Goal: Complete application form: Complete application form

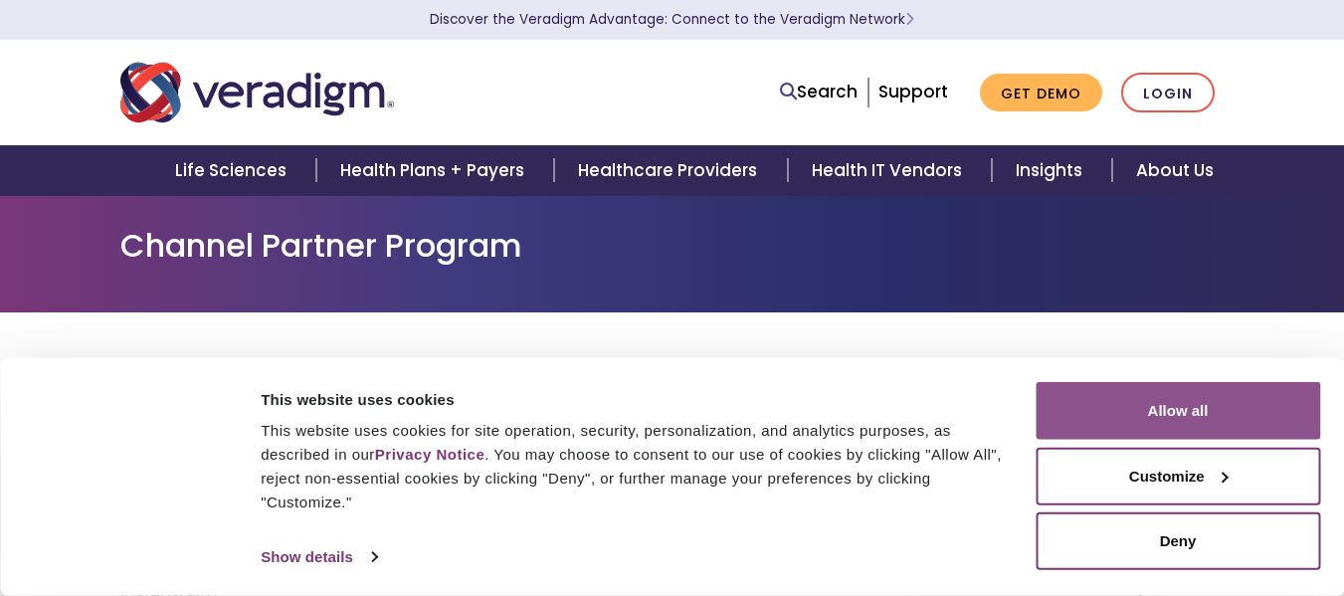
click at [1201, 422] on button "Allow all" at bounding box center [1177, 411] width 284 height 58
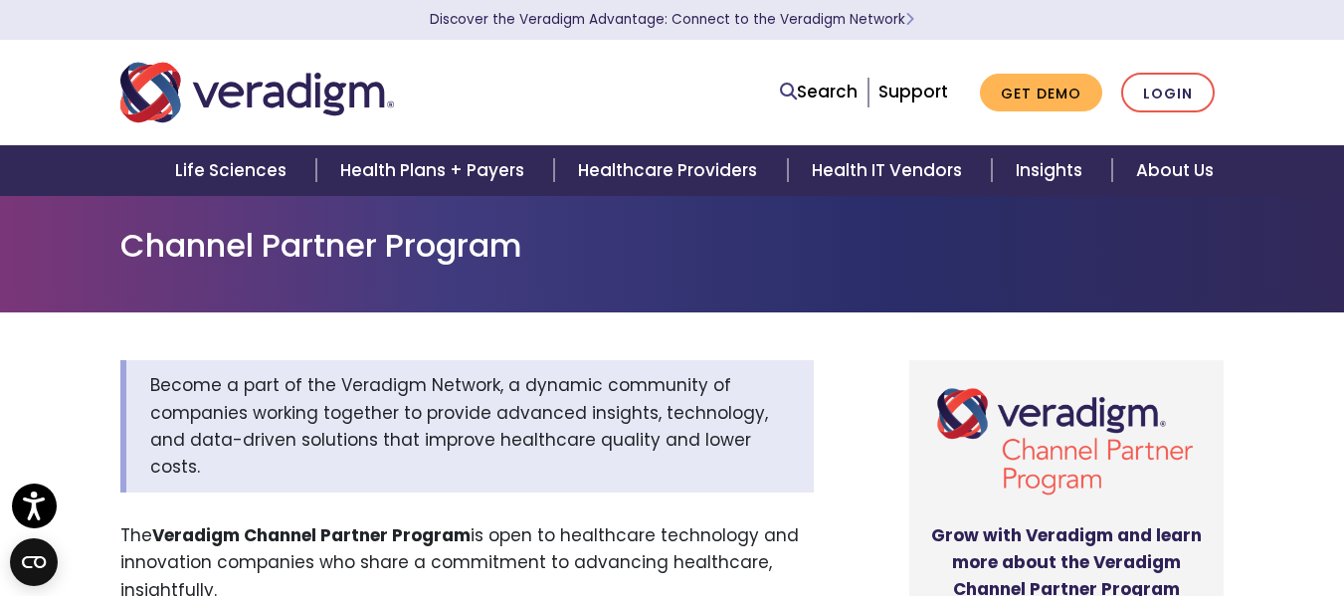
click at [812, 247] on h1 "Channel Partner Program" at bounding box center [672, 246] width 1104 height 38
click at [1163, 90] on link "Login" at bounding box center [1167, 93] width 93 height 41
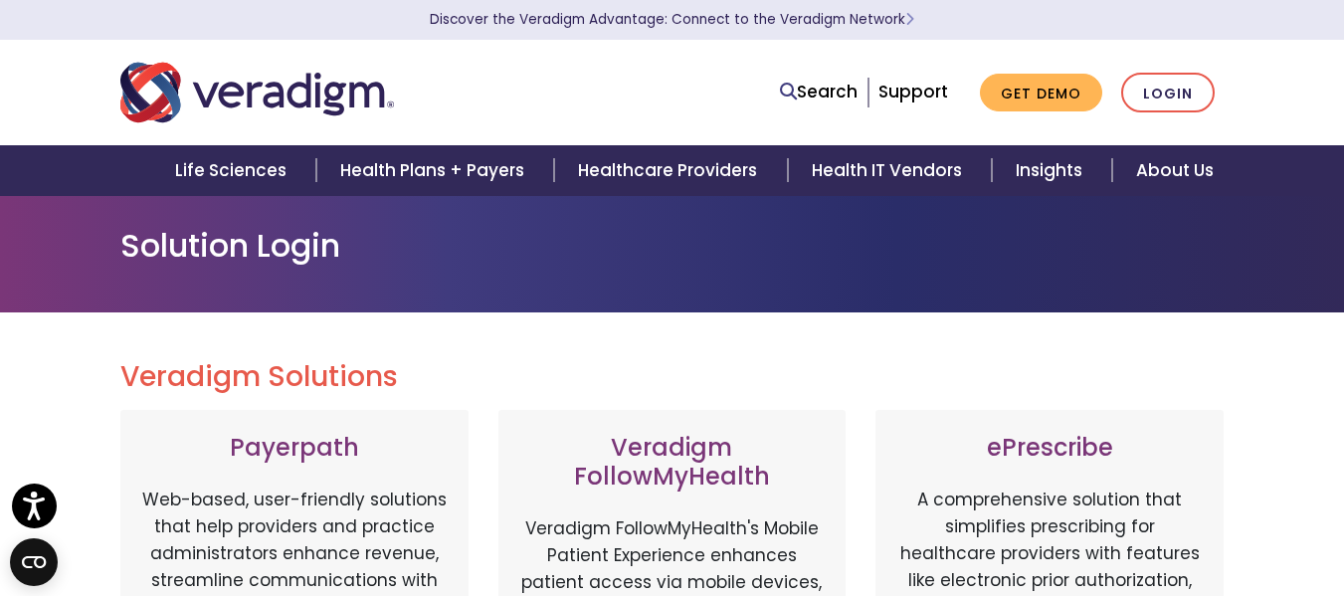
click at [260, 74] on img "Veradigm logo" at bounding box center [257, 93] width 274 height 66
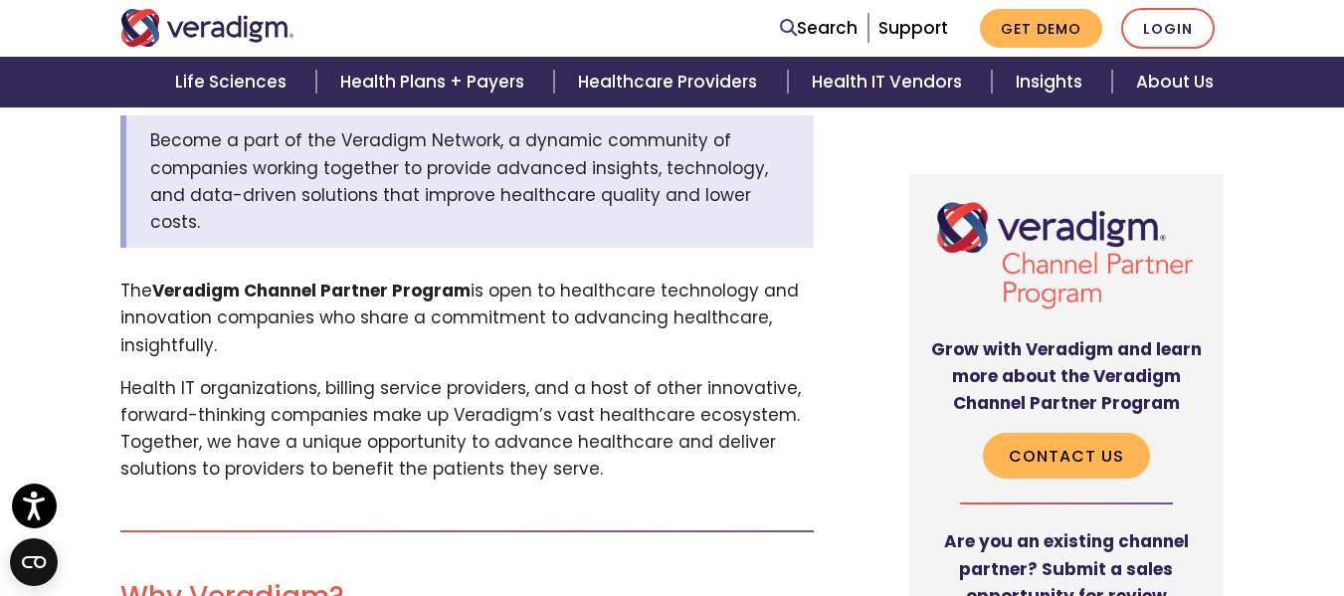
scroll to position [239, 0]
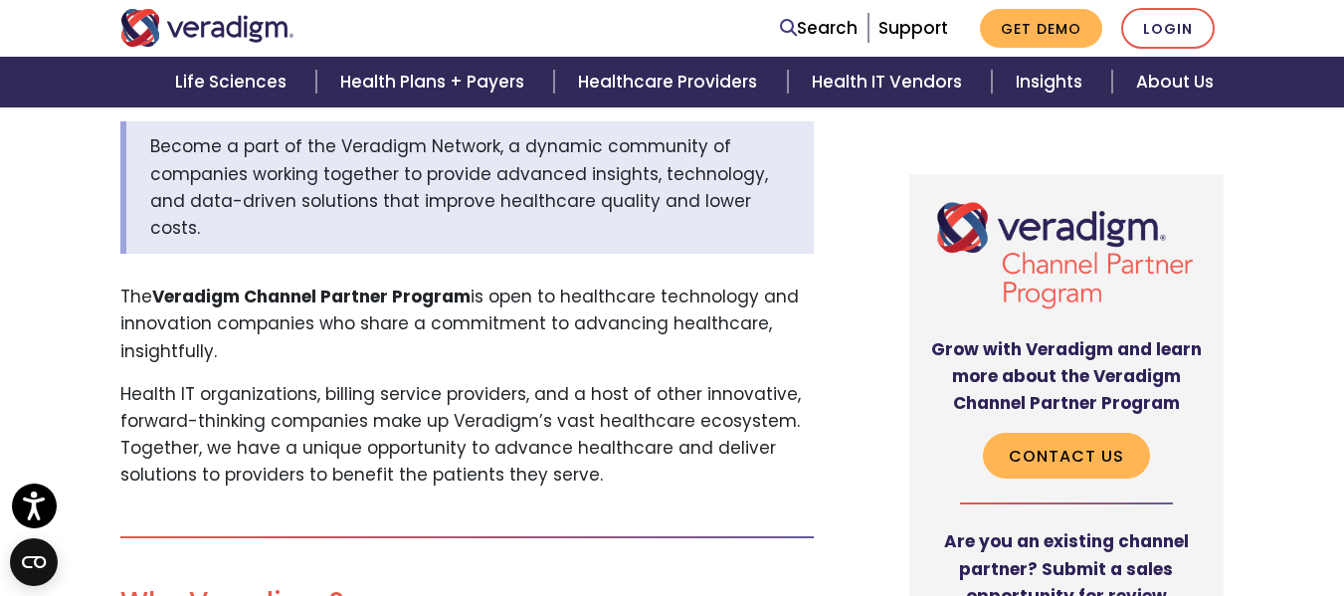
click at [300, 146] on span "Become a part of the Veradigm Network, a dynamic community of companies working…" at bounding box center [459, 186] width 618 height 105
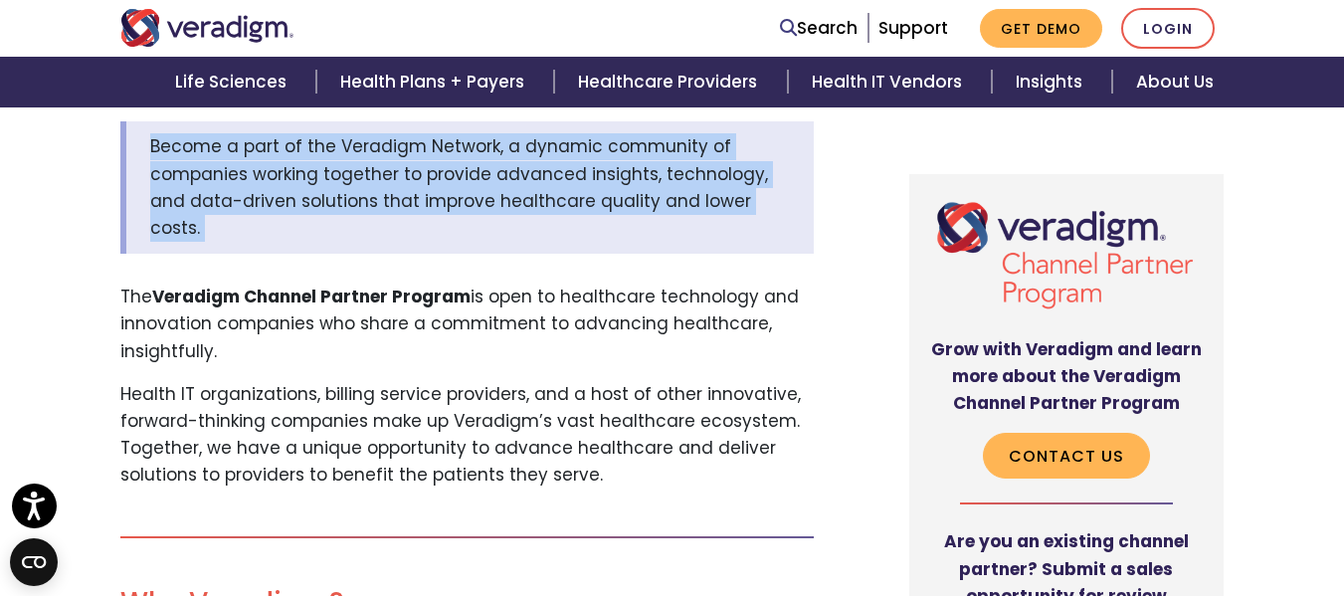
click at [300, 146] on span "Become a part of the Veradigm Network, a dynamic community of companies working…" at bounding box center [459, 186] width 618 height 105
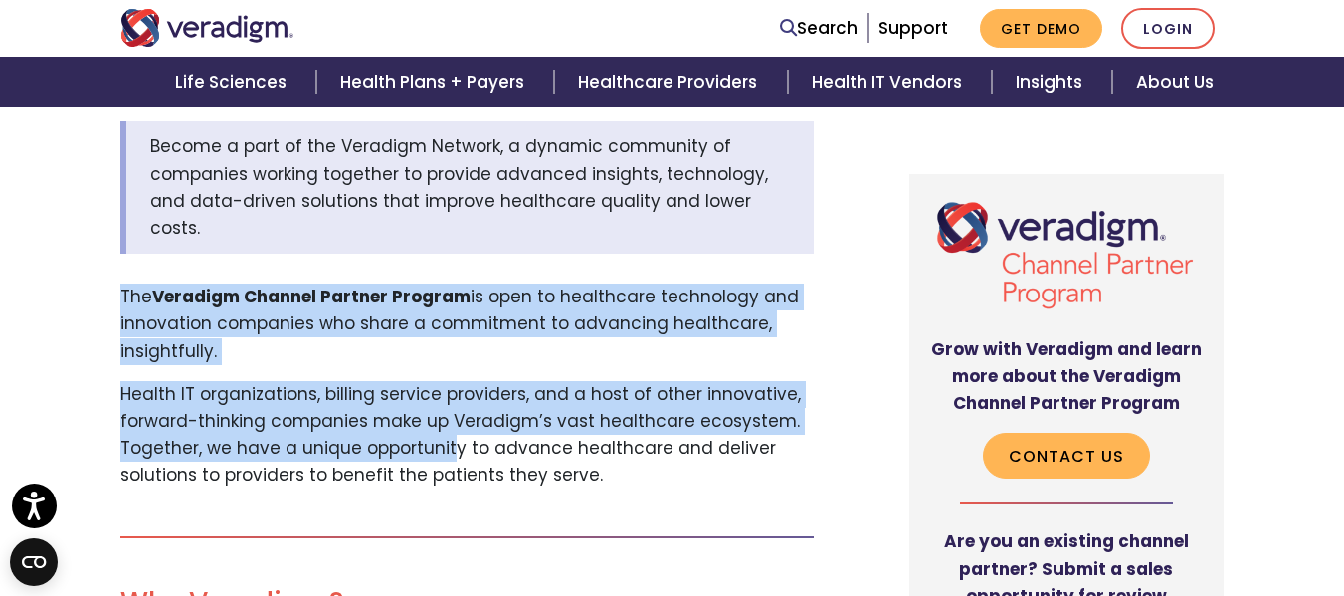
drag, startPoint x: 121, startPoint y: 266, endPoint x: 446, endPoint y: 429, distance: 363.0
click at [446, 429] on p "Health IT organizations, billing service providers, and a host of other innovat…" at bounding box center [466, 435] width 693 height 108
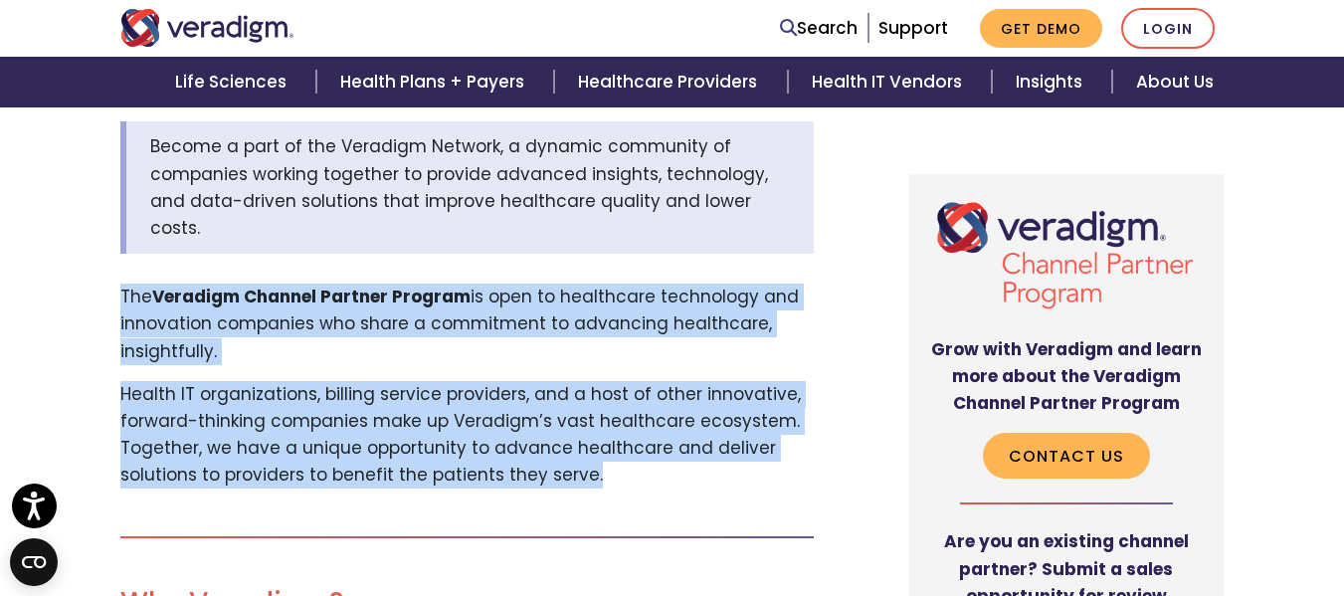
drag, startPoint x: 115, startPoint y: 263, endPoint x: 685, endPoint y: 507, distance: 620.2
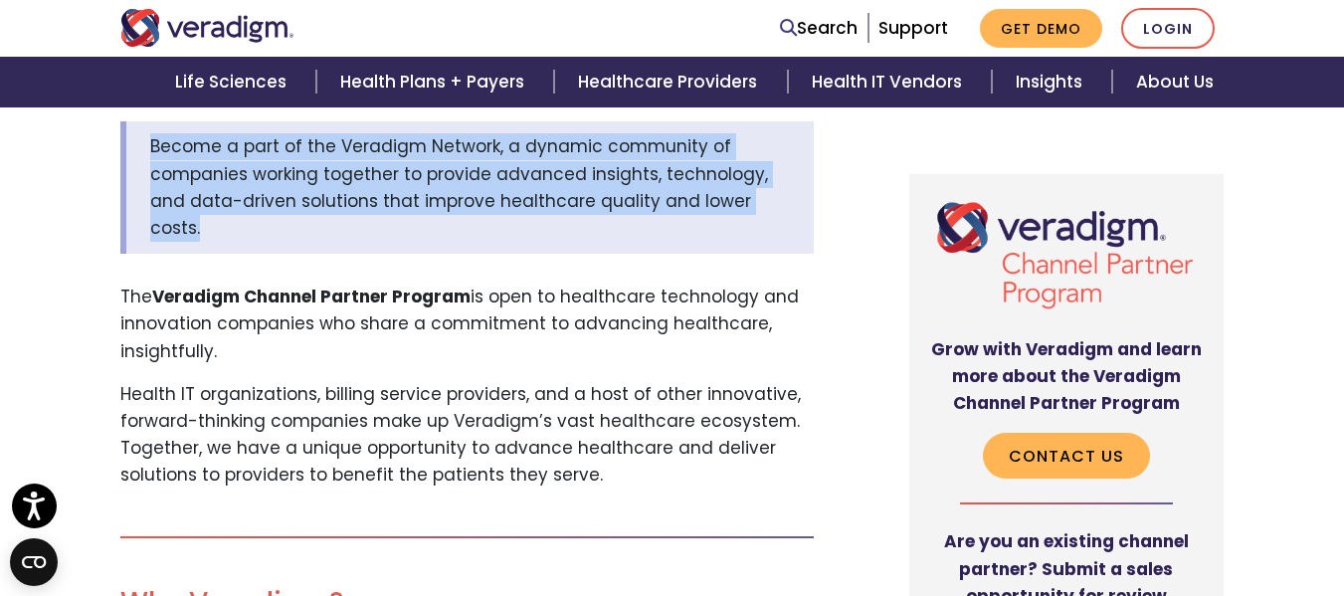
drag, startPoint x: 152, startPoint y: 143, endPoint x: 781, endPoint y: 208, distance: 631.9
click at [781, 208] on div "Become a part of the Veradigm Network, a dynamic community of companies working…" at bounding box center [466, 187] width 693 height 132
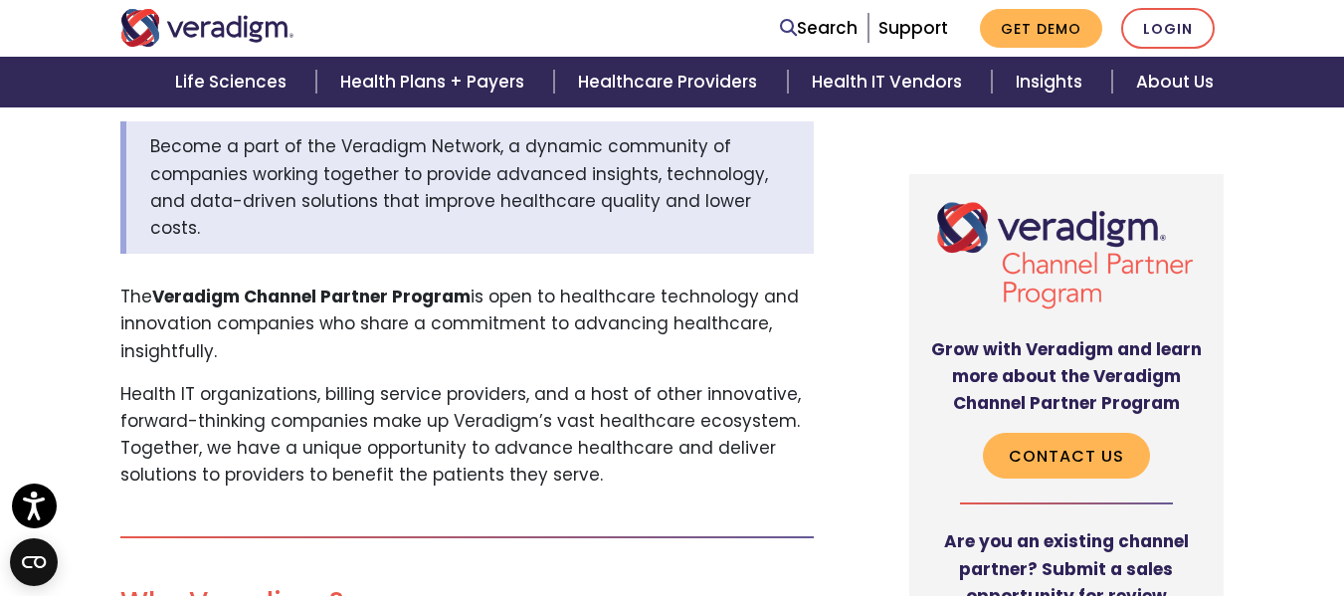
click at [798, 309] on p "The Veradigm Channel Partner Program is open to healthcare technology and innov…" at bounding box center [466, 324] width 693 height 82
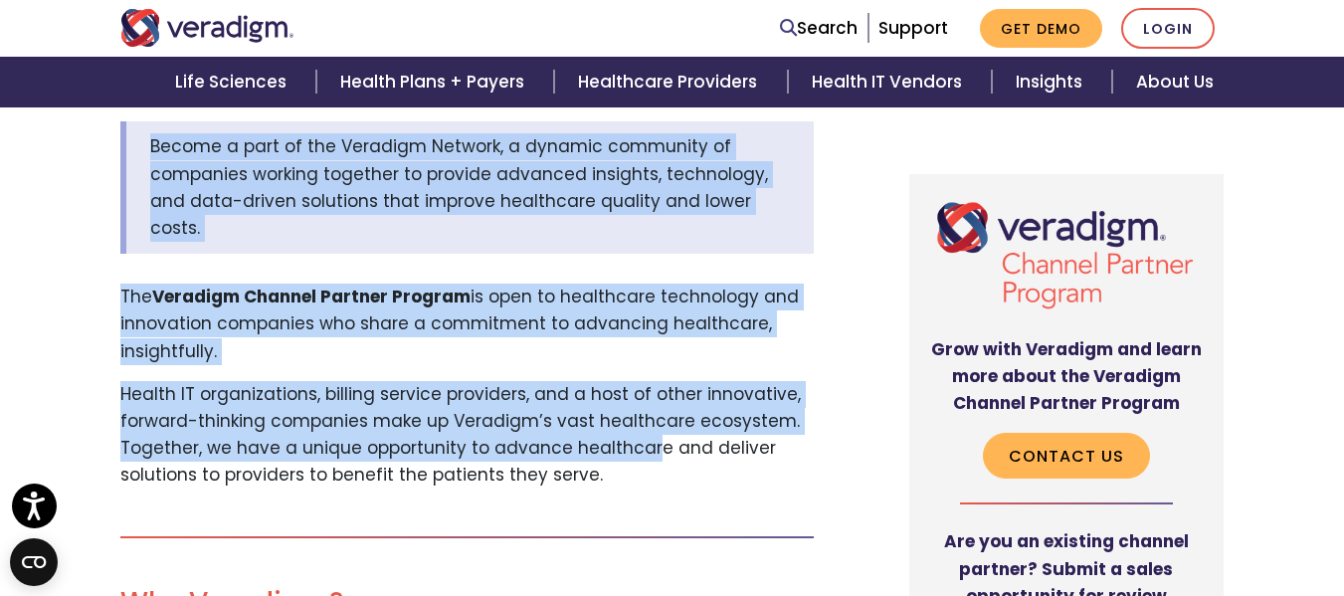
drag, startPoint x: 151, startPoint y: 152, endPoint x: 645, endPoint y: 433, distance: 567.5
click at [645, 433] on p "Health IT organizations, billing service providers, and a host of other innovat…" at bounding box center [466, 435] width 693 height 108
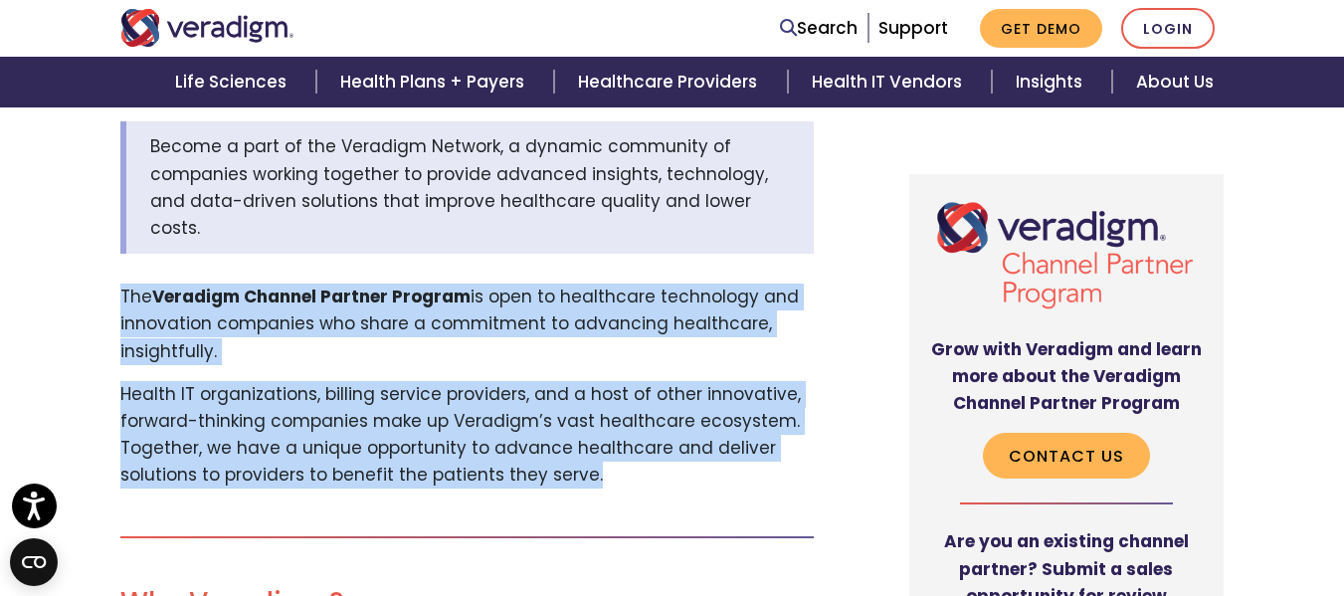
drag, startPoint x: 118, startPoint y: 270, endPoint x: 629, endPoint y: 487, distance: 554.8
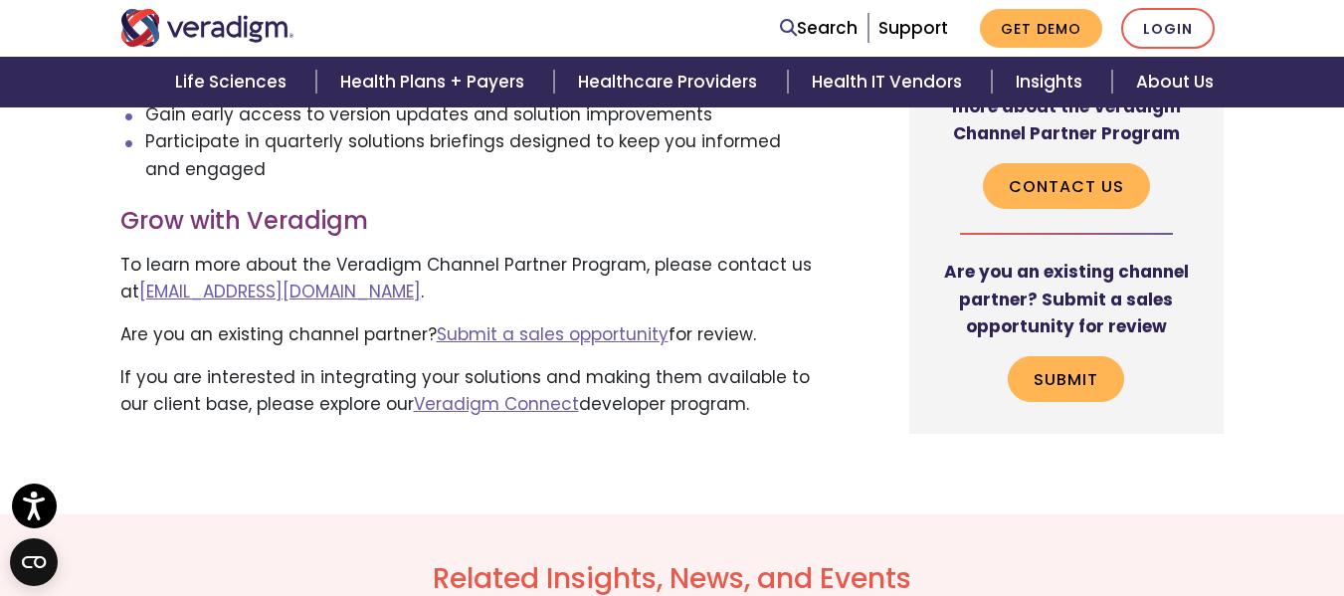
scroll to position [1340, 0]
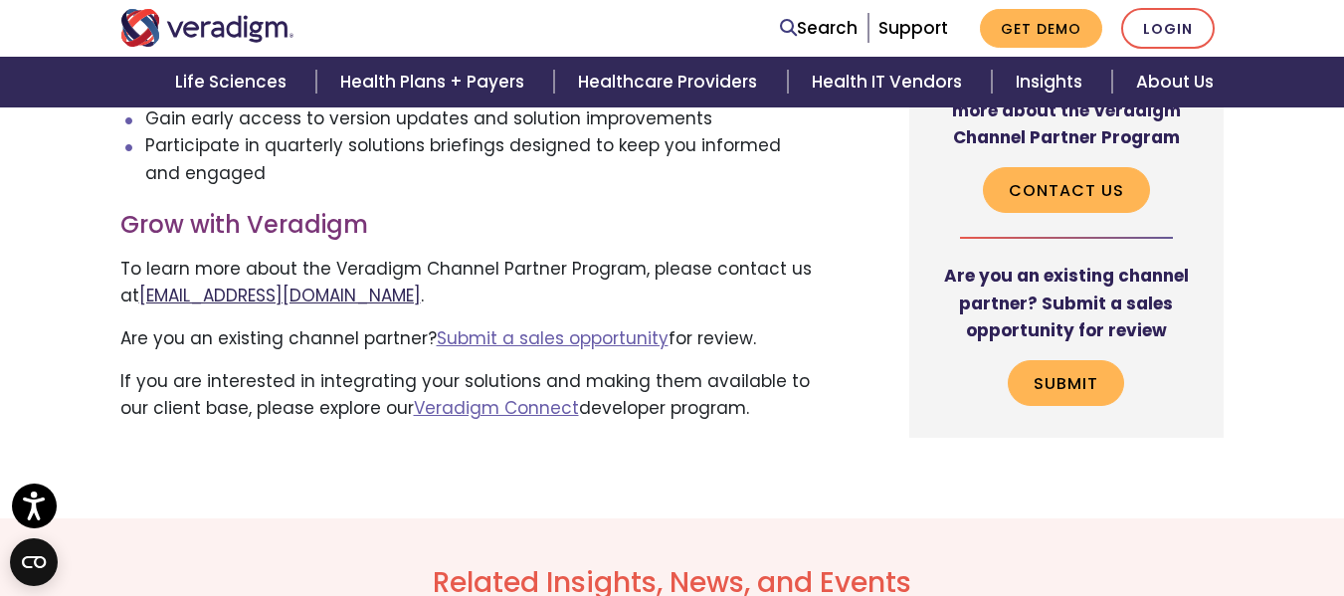
click at [291, 283] on link "[EMAIL_ADDRESS][DOMAIN_NAME]" at bounding box center [279, 295] width 281 height 24
click at [471, 396] on link "Veradigm Connect" at bounding box center [496, 408] width 165 height 24
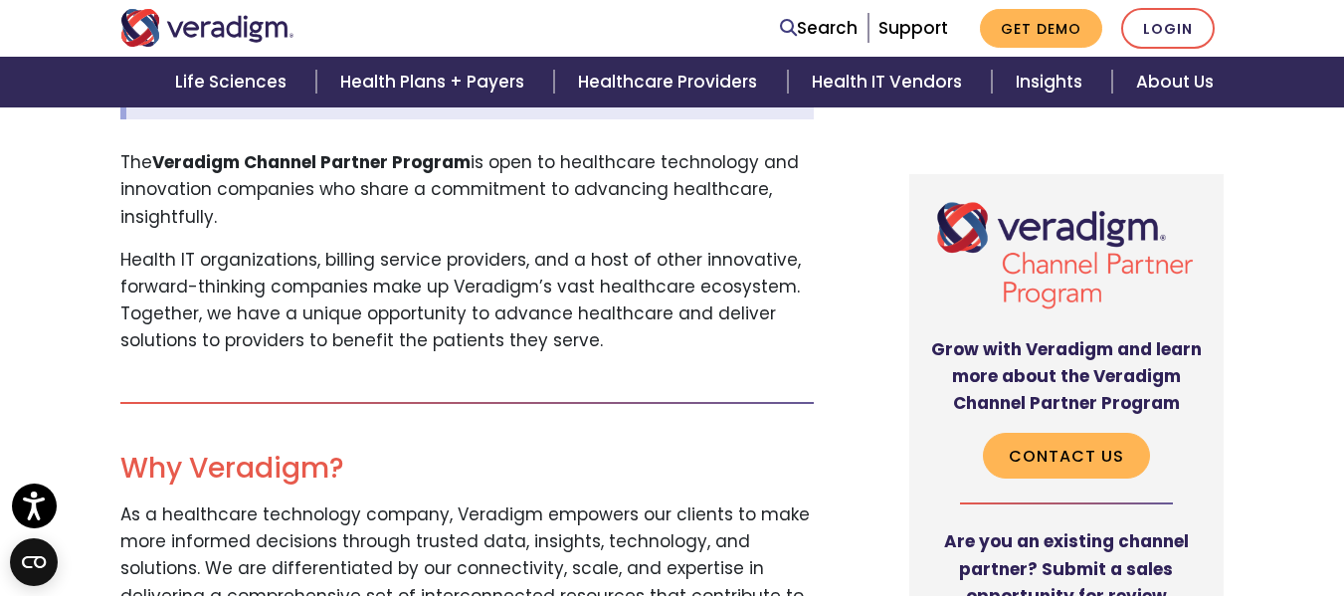
scroll to position [378, 0]
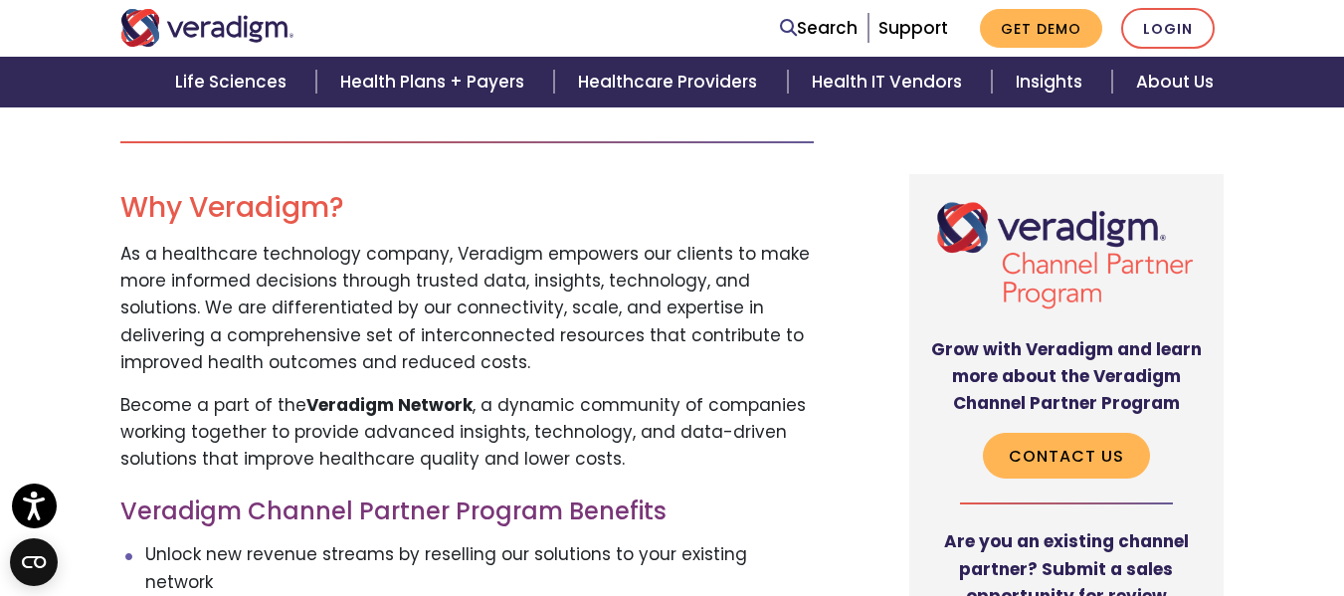
click at [1282, 517] on div "Become a part of the Veradigm Network, a dynamic community of companies working…" at bounding box center [672, 451] width 1344 height 1545
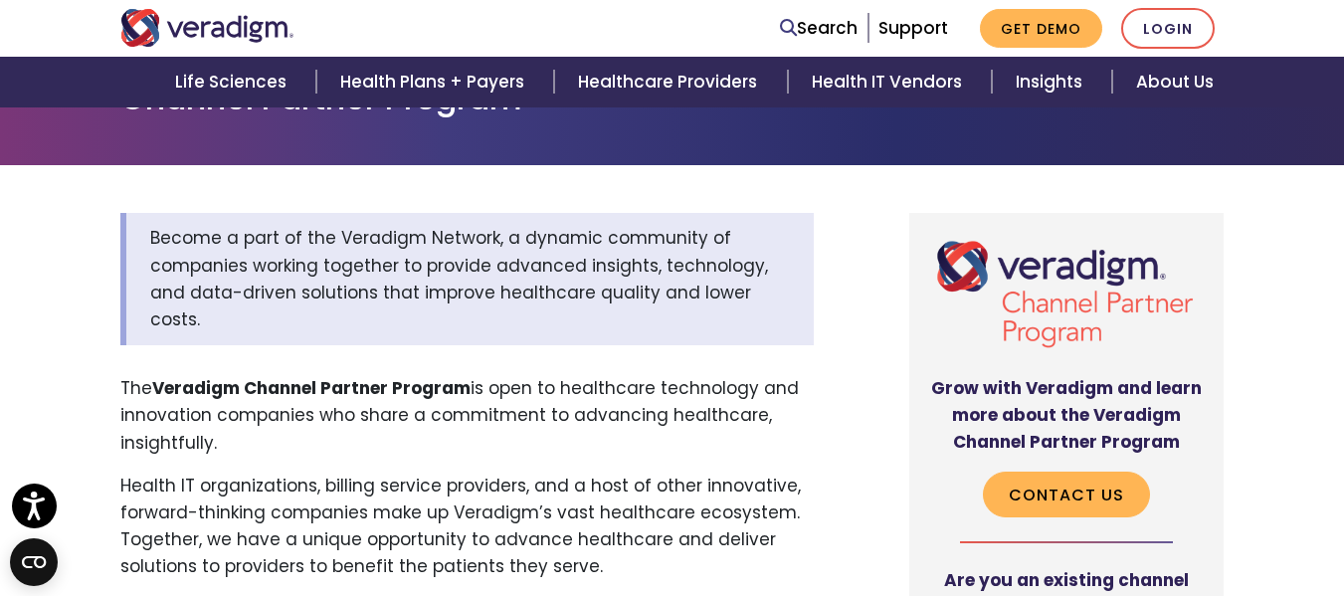
scroll to position [192, 0]
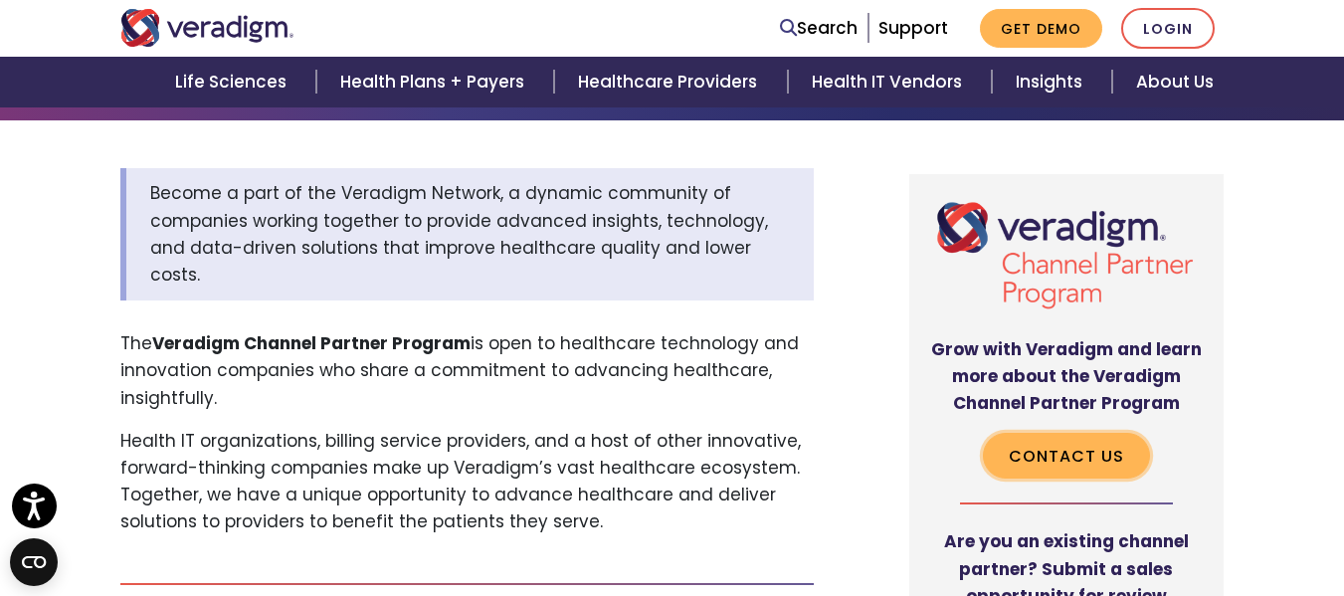
click at [1039, 453] on link "Contact Us" at bounding box center [1066, 456] width 167 height 46
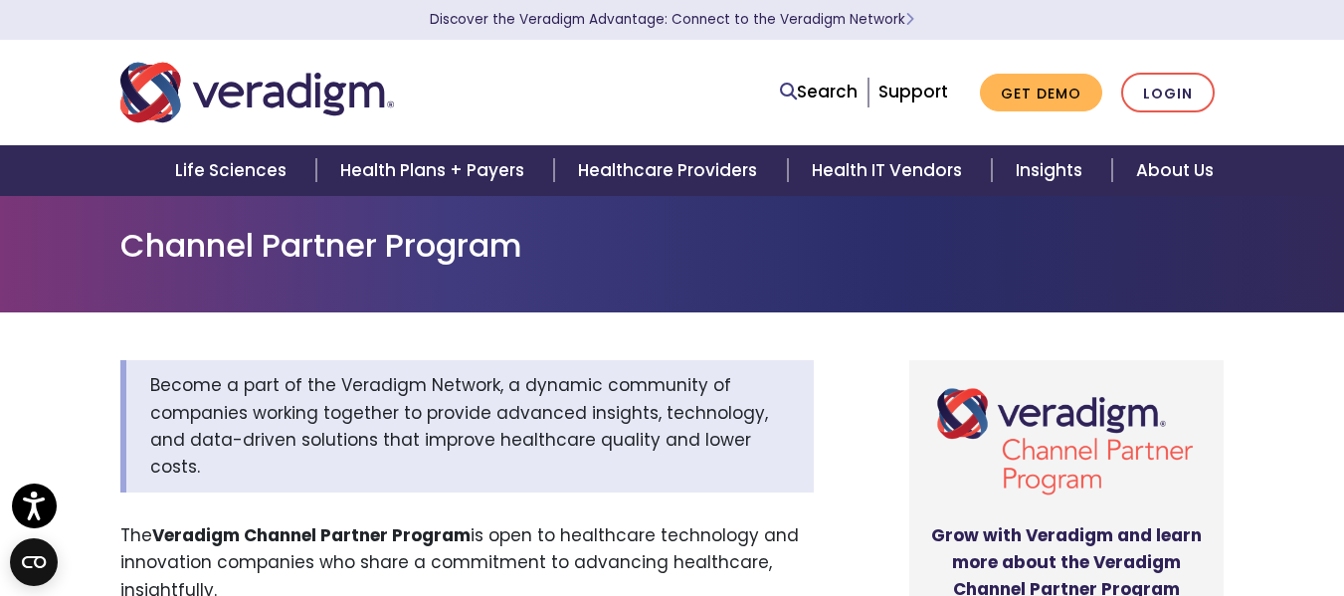
click at [297, 382] on span "Become a part of the Veradigm Network, a dynamic community of companies working…" at bounding box center [459, 425] width 618 height 105
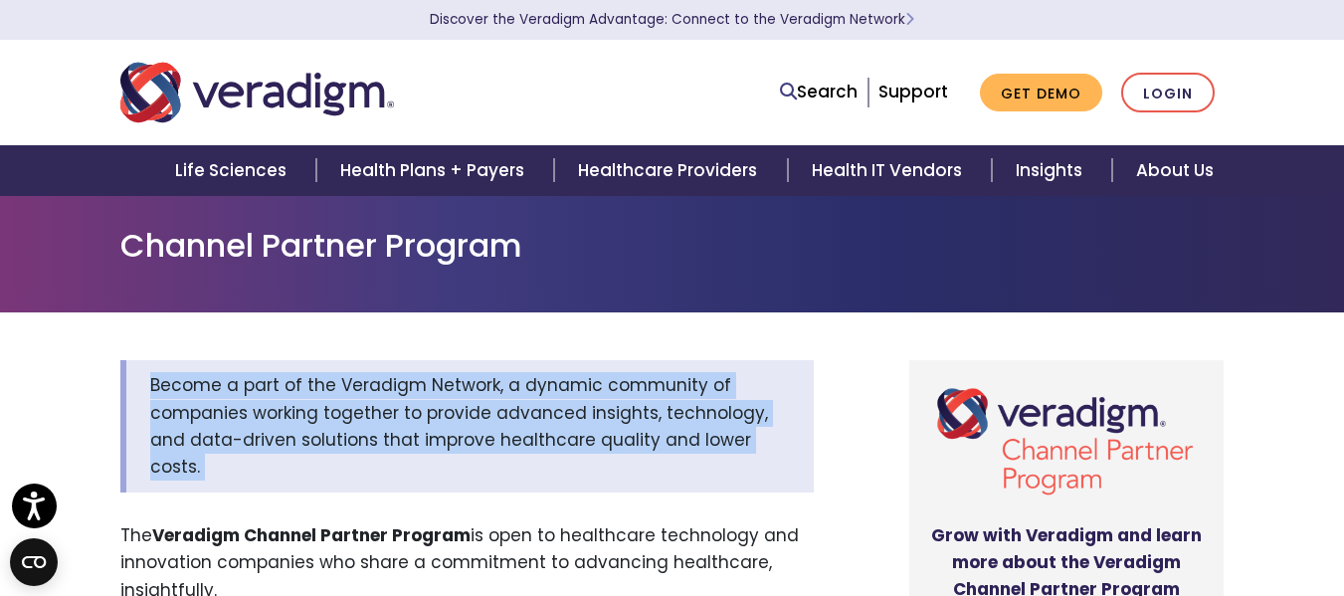
click at [297, 382] on span "Become a part of the Veradigm Network, a dynamic community of companies working…" at bounding box center [459, 425] width 618 height 105
drag, startPoint x: 152, startPoint y: 382, endPoint x: 744, endPoint y: 451, distance: 595.8
click at [744, 451] on span "Become a part of the Veradigm Network, a dynamic community of companies working…" at bounding box center [459, 425] width 618 height 105
click at [429, 404] on span "Become a part of the Veradigm Network, a dynamic community of companies working…" at bounding box center [459, 425] width 618 height 105
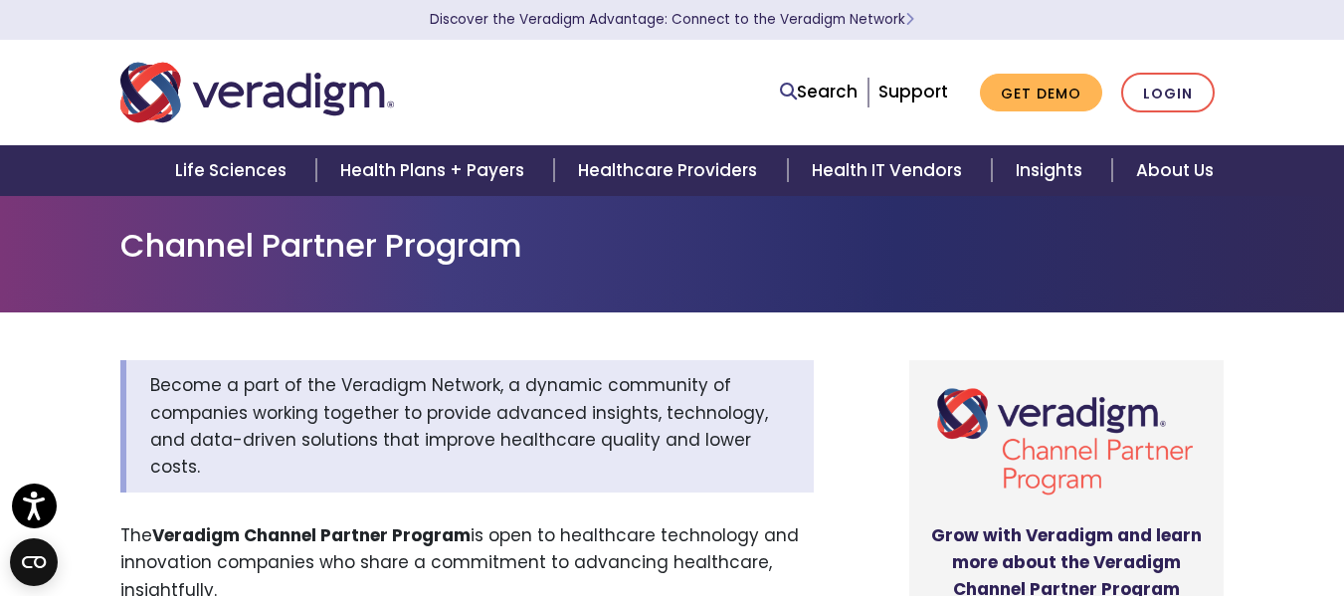
click at [429, 413] on span "Become a part of the Veradigm Network, a dynamic community of companies working…" at bounding box center [459, 425] width 618 height 105
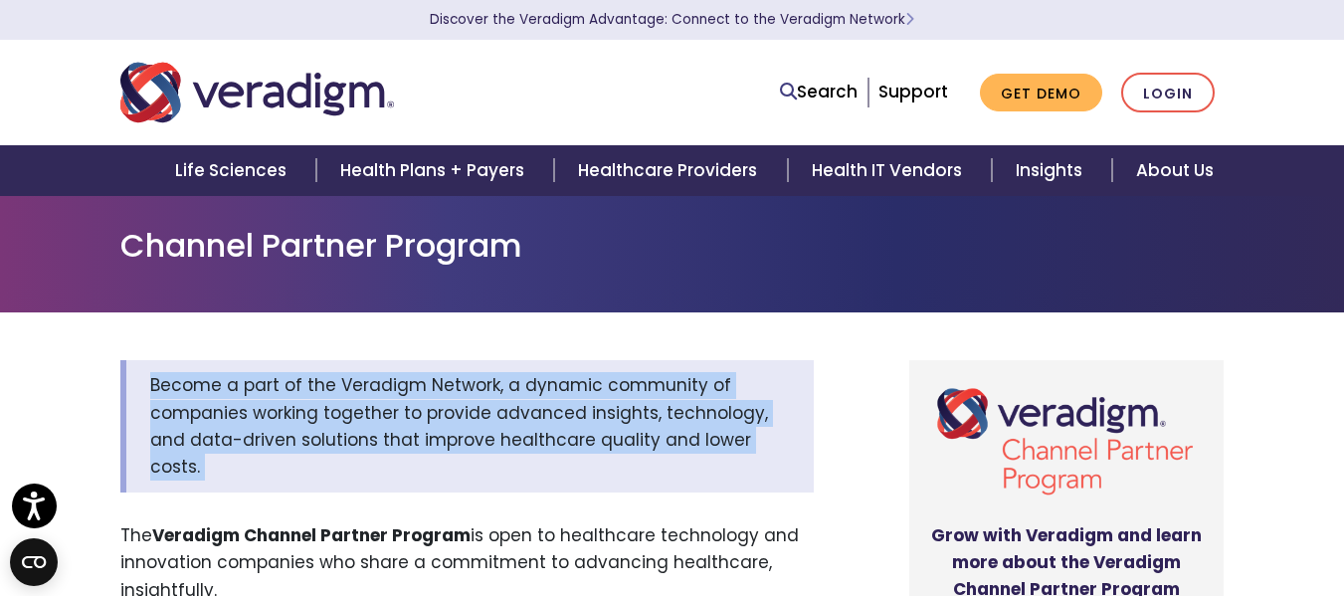
click at [429, 413] on span "Become a part of the Veradigm Network, a dynamic community of companies working…" at bounding box center [459, 425] width 618 height 105
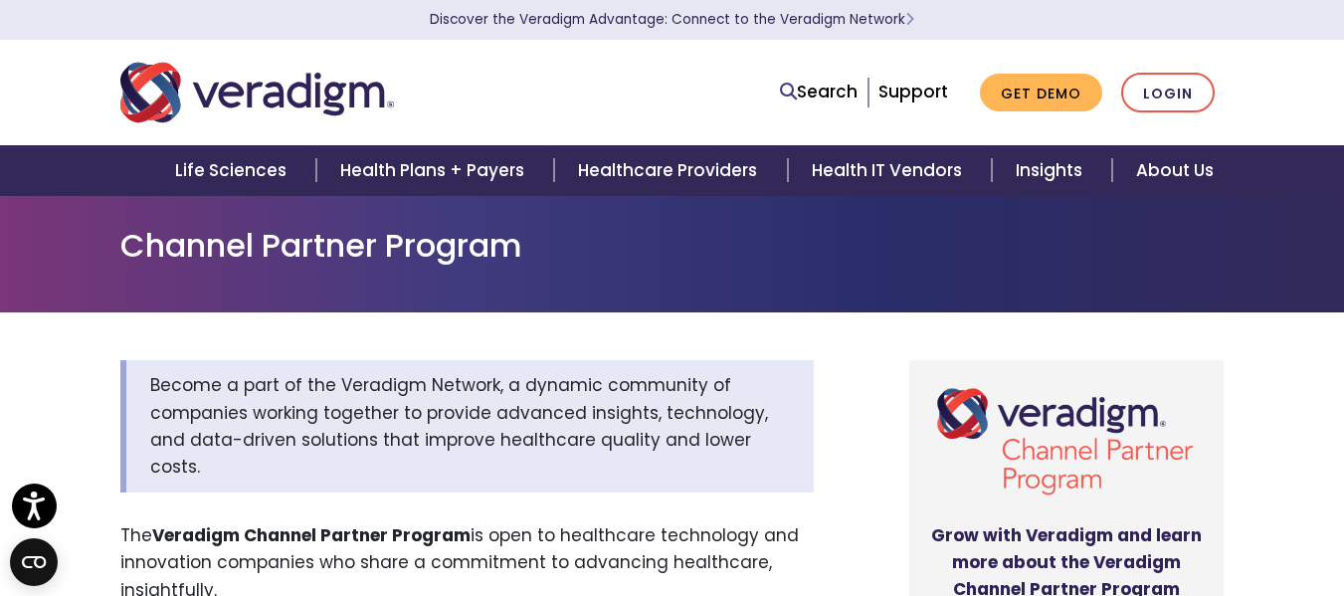
click at [429, 413] on span "Become a part of the Veradigm Network, a dynamic community of companies working…" at bounding box center [459, 425] width 618 height 105
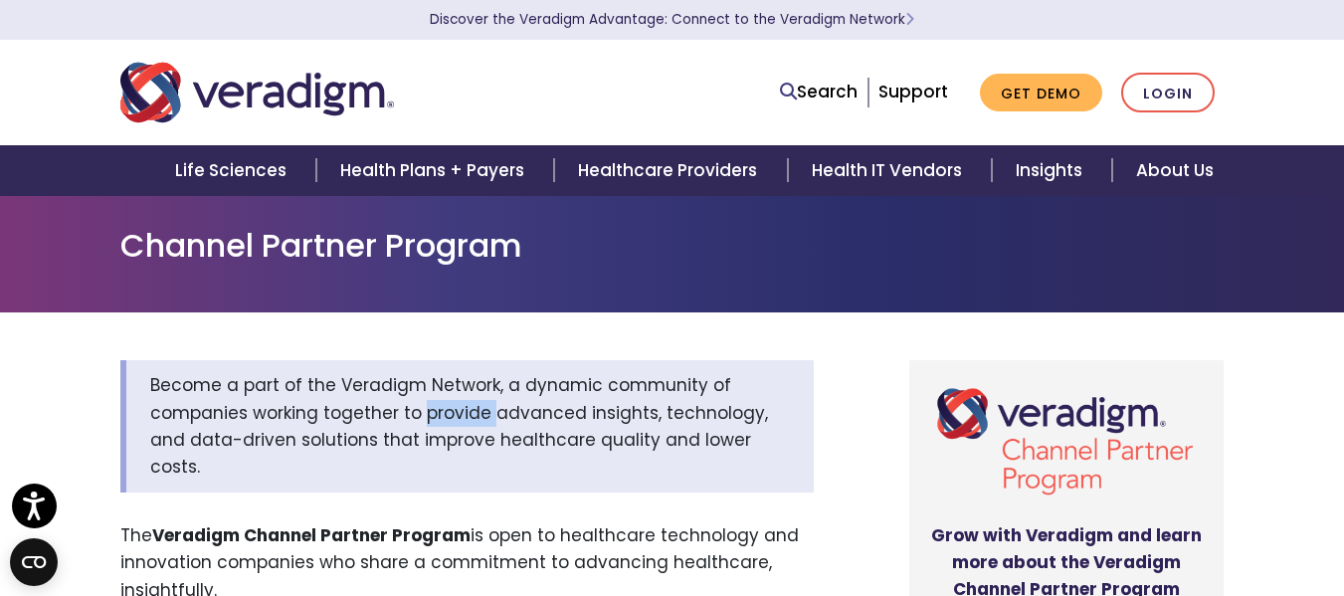
click at [429, 413] on span "Become a part of the Veradigm Network, a dynamic community of companies working…" at bounding box center [459, 425] width 618 height 105
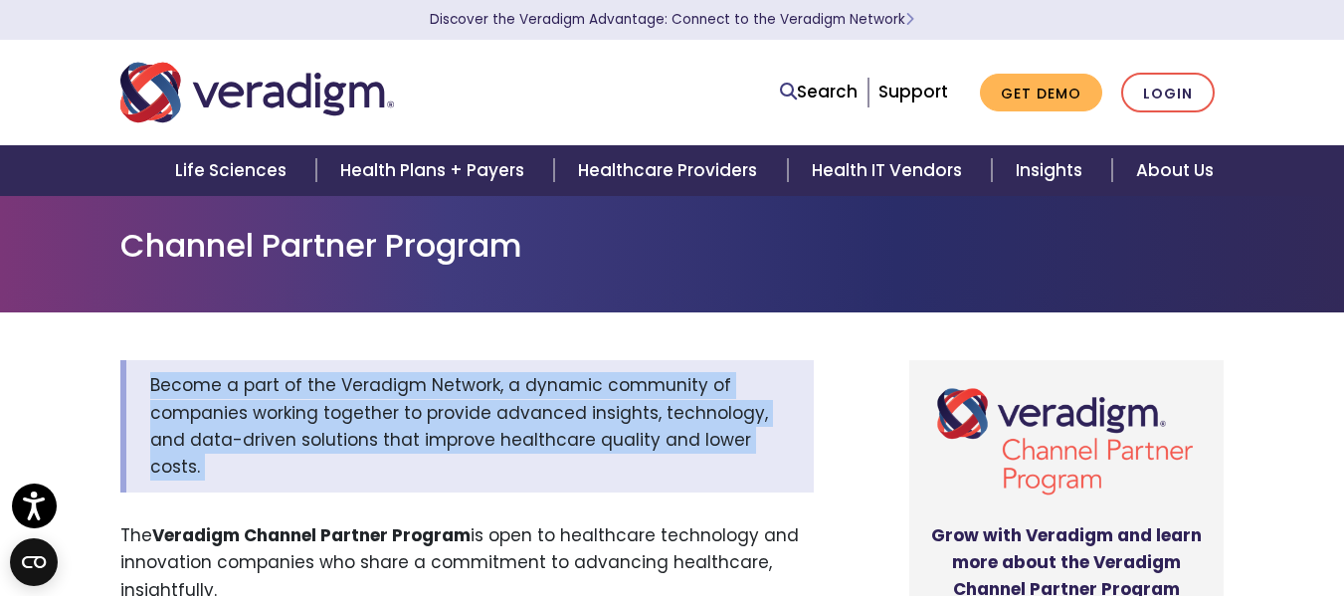
click at [429, 413] on span "Become a part of the Veradigm Network, a dynamic community of companies working…" at bounding box center [459, 425] width 618 height 105
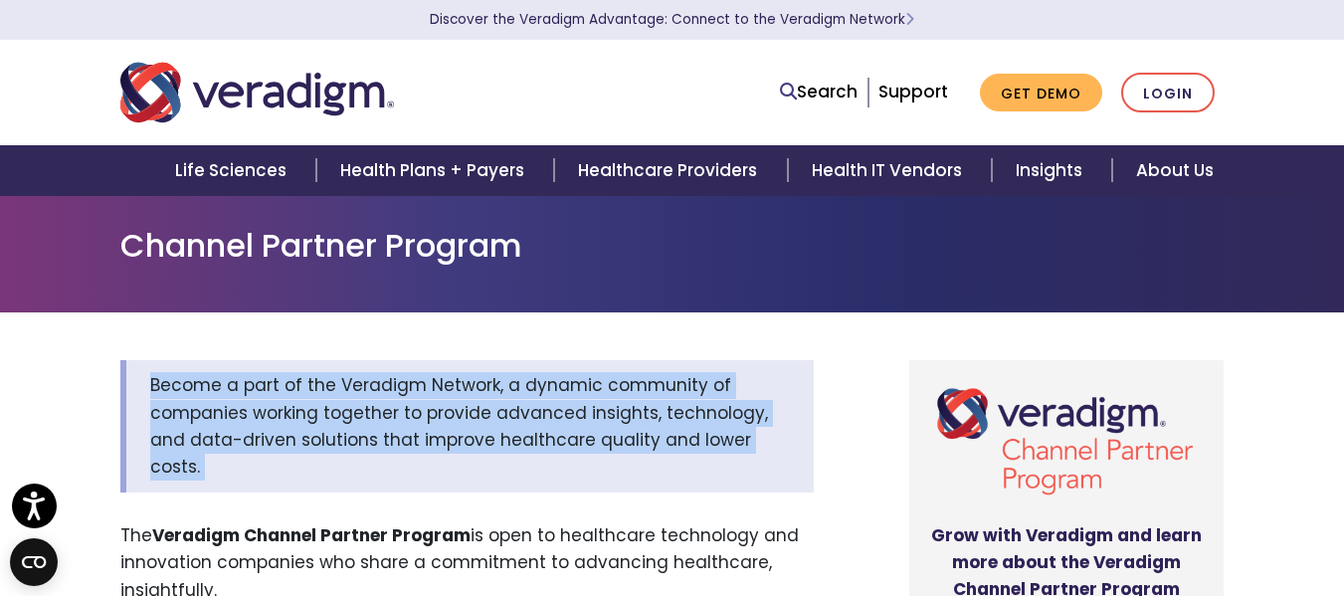
click at [429, 413] on span "Become a part of the Veradigm Network, a dynamic community of companies working…" at bounding box center [459, 425] width 618 height 105
click at [446, 414] on span "Become a part of the Veradigm Network, a dynamic community of companies working…" at bounding box center [459, 425] width 618 height 105
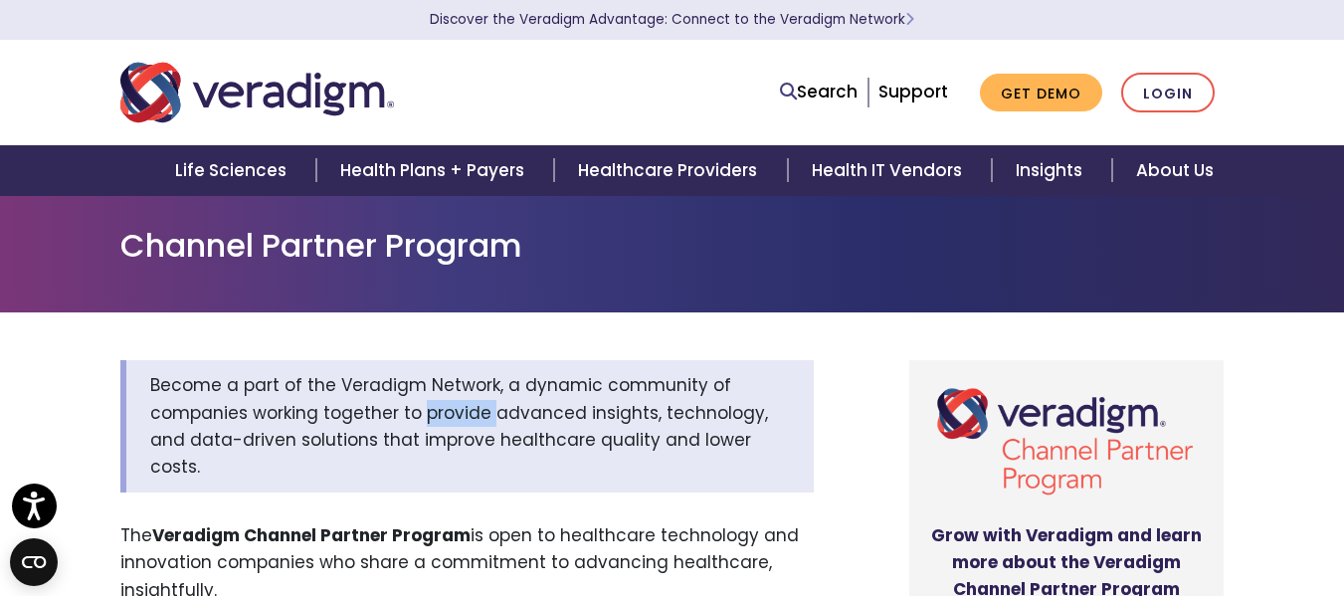
click at [455, 409] on span "Become a part of the Veradigm Network, a dynamic community of companies working…" at bounding box center [459, 425] width 618 height 105
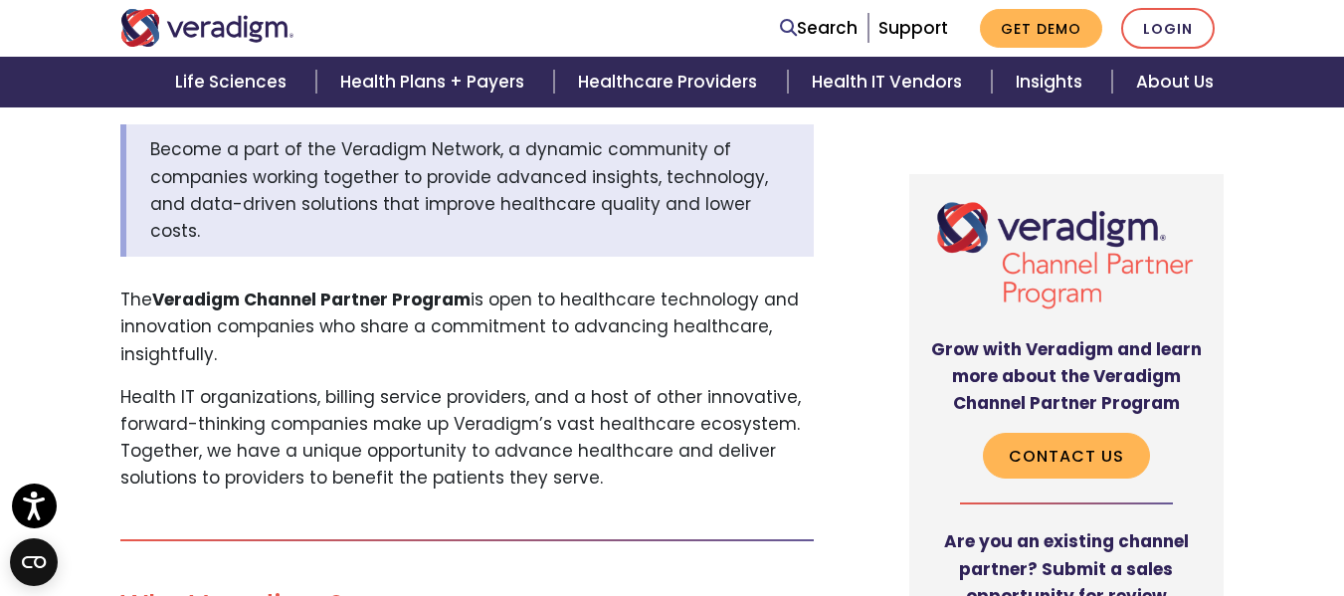
scroll to position [239, 0]
click at [813, 332] on p "The Veradigm Channel Partner Program is open to healthcare technology and innov…" at bounding box center [466, 324] width 693 height 82
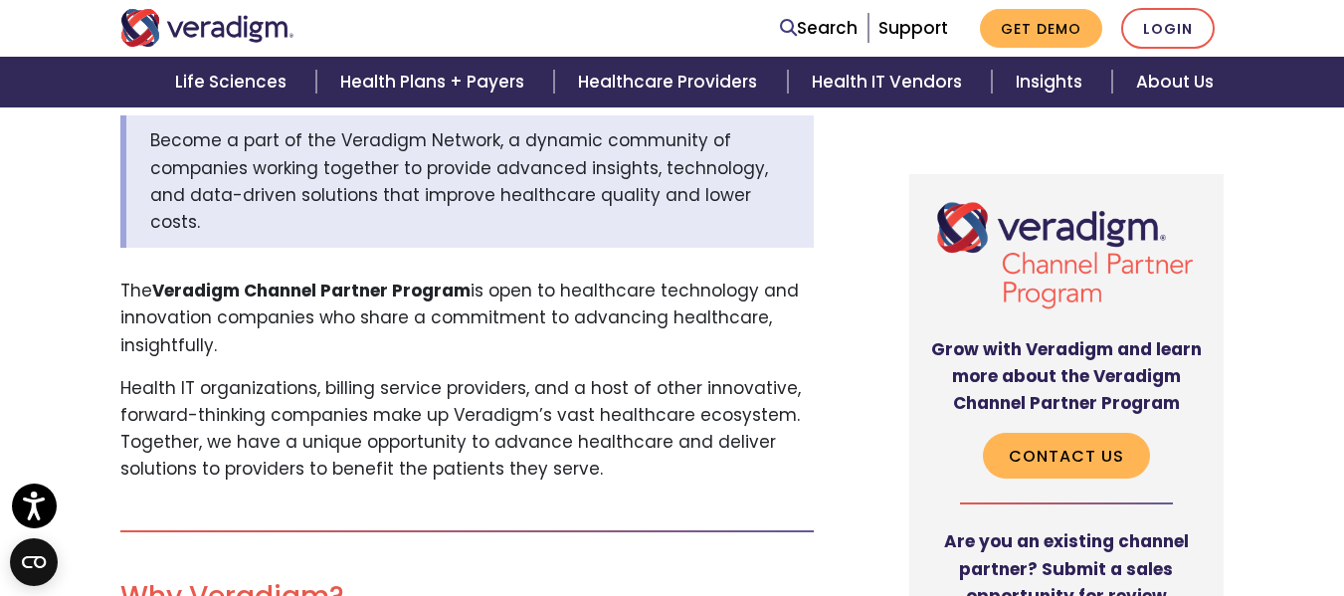
scroll to position [246, 0]
click at [366, 143] on span "Become a part of the Veradigm Network, a dynamic community of companies working…" at bounding box center [459, 179] width 618 height 105
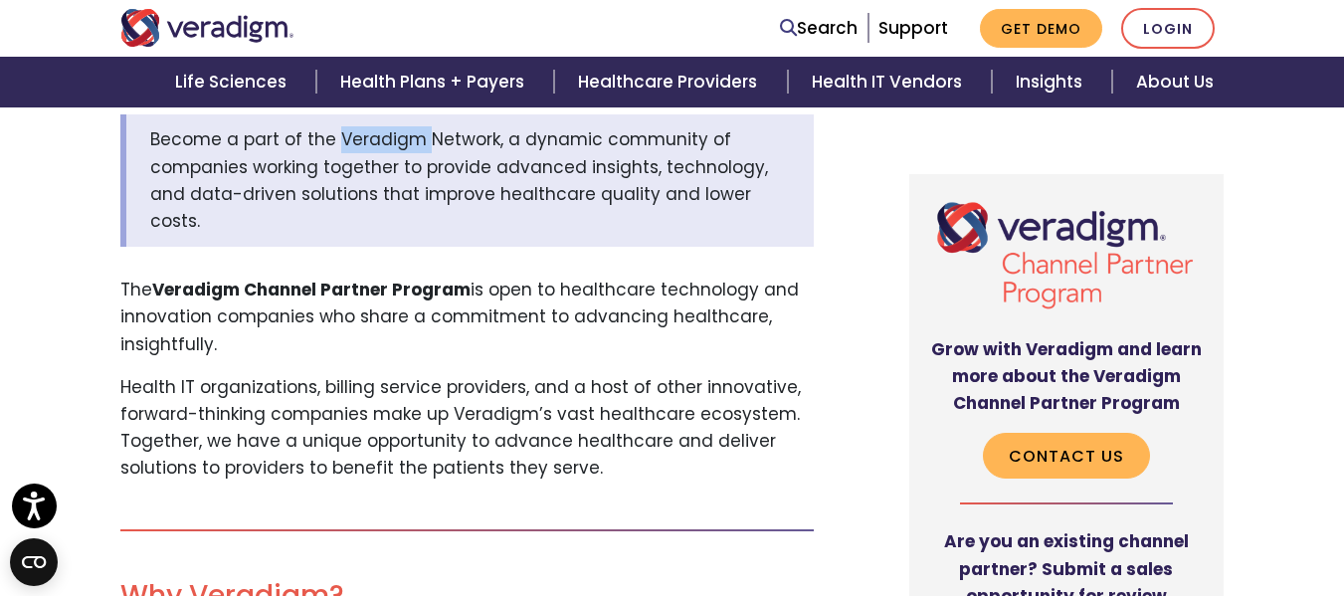
click at [366, 143] on span "Become a part of the Veradigm Network, a dynamic community of companies working…" at bounding box center [459, 179] width 618 height 105
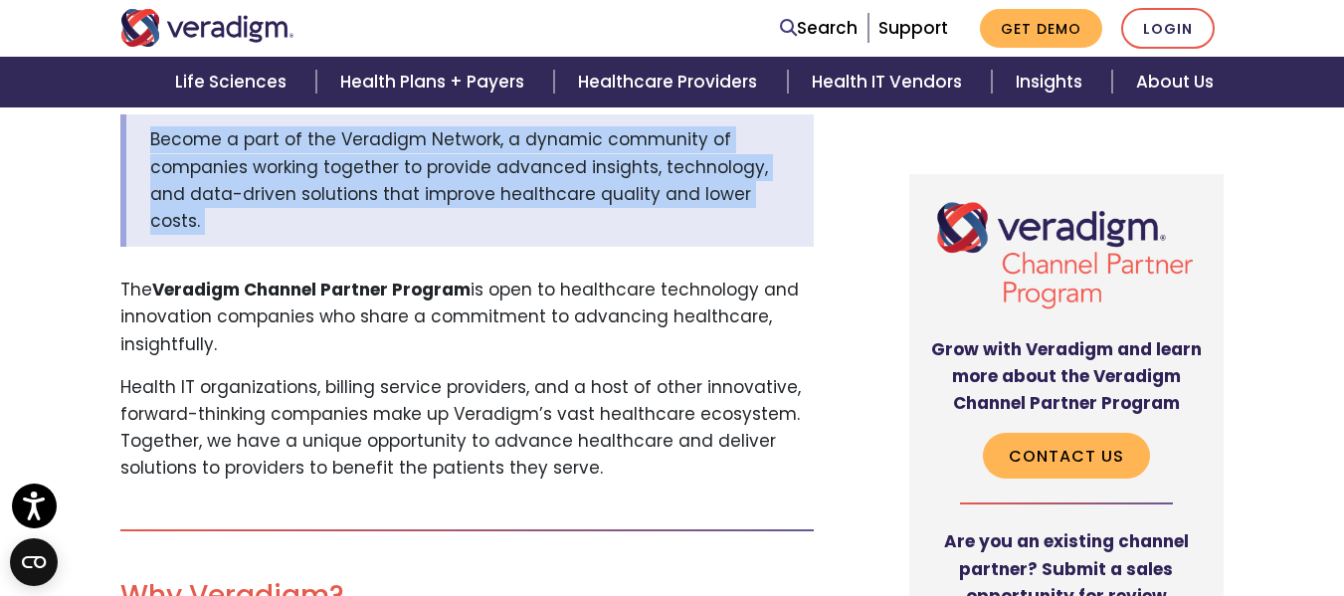
click at [366, 143] on span "Become a part of the Veradigm Network, a dynamic community of companies working…" at bounding box center [459, 179] width 618 height 105
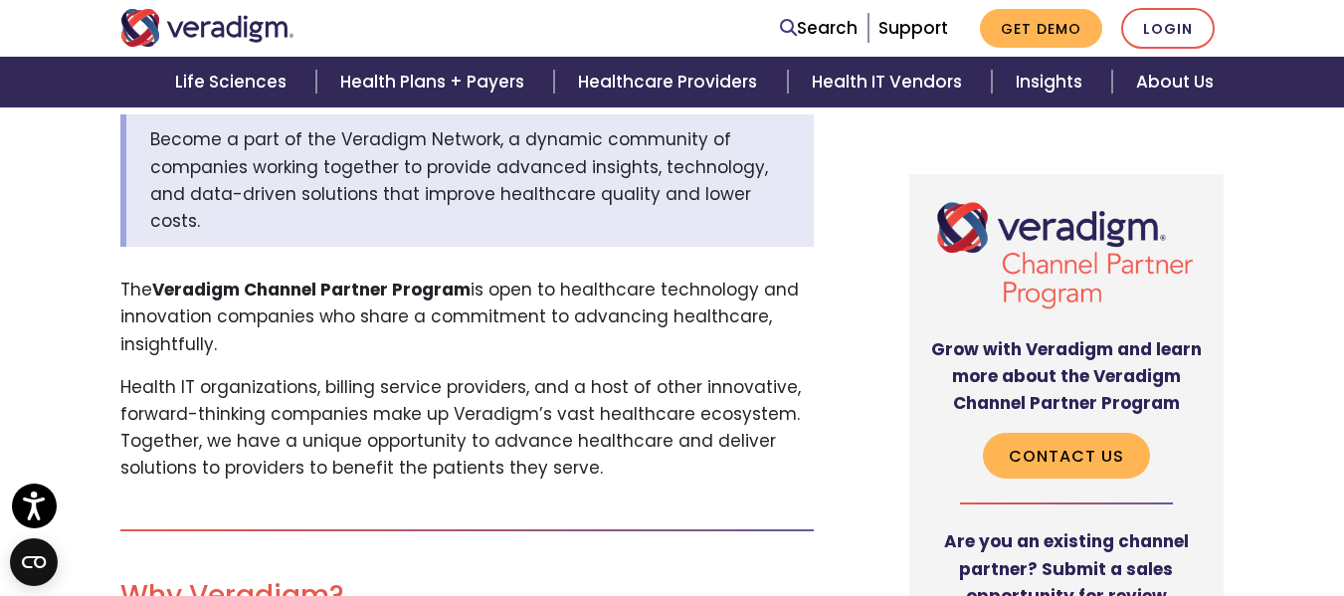
click at [425, 165] on span "Become a part of the Veradigm Network, a dynamic community of companies working…" at bounding box center [459, 179] width 618 height 105
drag, startPoint x: 121, startPoint y: 257, endPoint x: 234, endPoint y: 325, distance: 131.7
click at [234, 325] on p "The Veradigm Channel Partner Program is open to healthcare technology and innov…" at bounding box center [466, 318] width 693 height 82
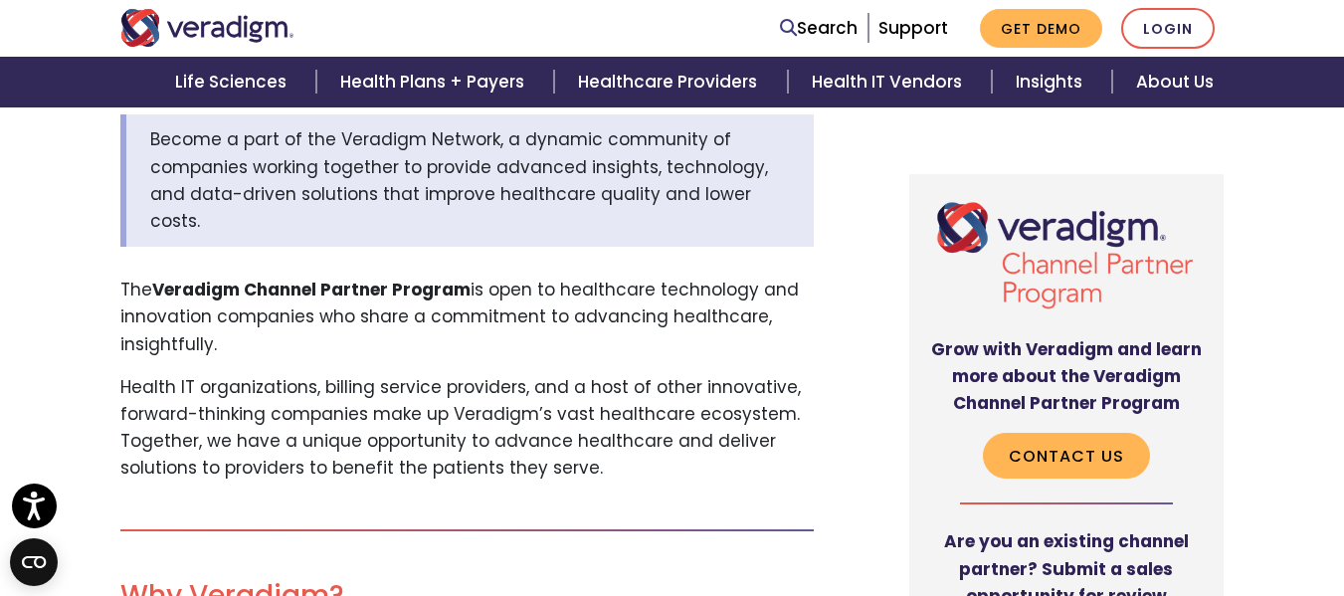
click at [409, 285] on p "The Veradigm Channel Partner Program is open to healthcare technology and innov…" at bounding box center [466, 318] width 693 height 82
click at [428, 165] on span "Become a part of the Veradigm Network, a dynamic community of companies working…" at bounding box center [459, 179] width 618 height 105
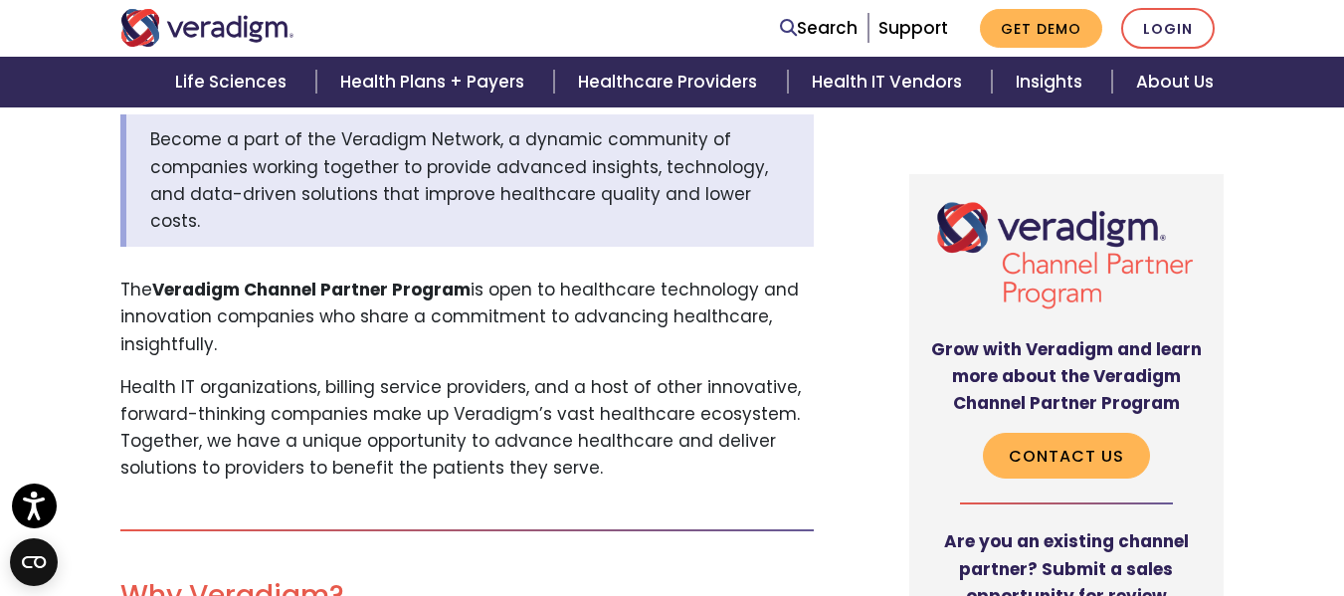
click at [428, 165] on span "Become a part of the Veradigm Network, a dynamic community of companies working…" at bounding box center [459, 179] width 618 height 105
click at [445, 179] on div "Become a part of the Veradigm Network, a dynamic community of companies working…" at bounding box center [466, 180] width 693 height 132
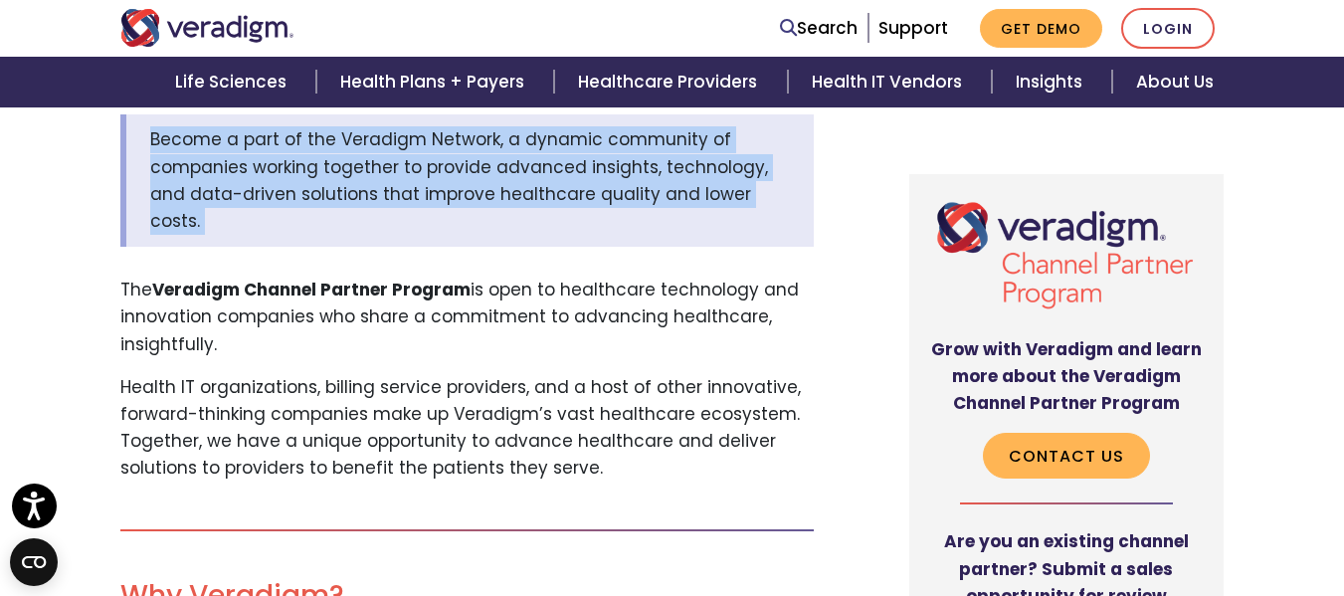
click at [445, 179] on div "Become a part of the Veradigm Network, a dynamic community of companies working…" at bounding box center [466, 180] width 693 height 132
click at [417, 165] on span "Become a part of the Veradigm Network, a dynamic community of companies working…" at bounding box center [459, 179] width 618 height 105
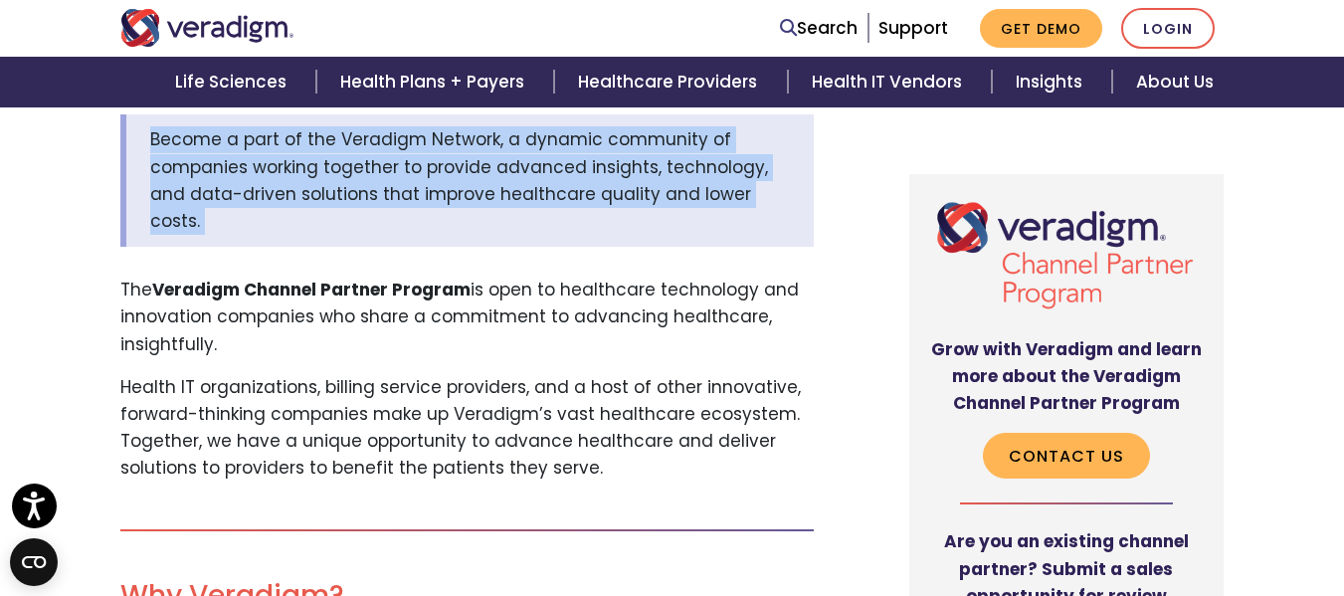
click at [417, 165] on span "Become a part of the Veradigm Network, a dynamic community of companies working…" at bounding box center [459, 179] width 618 height 105
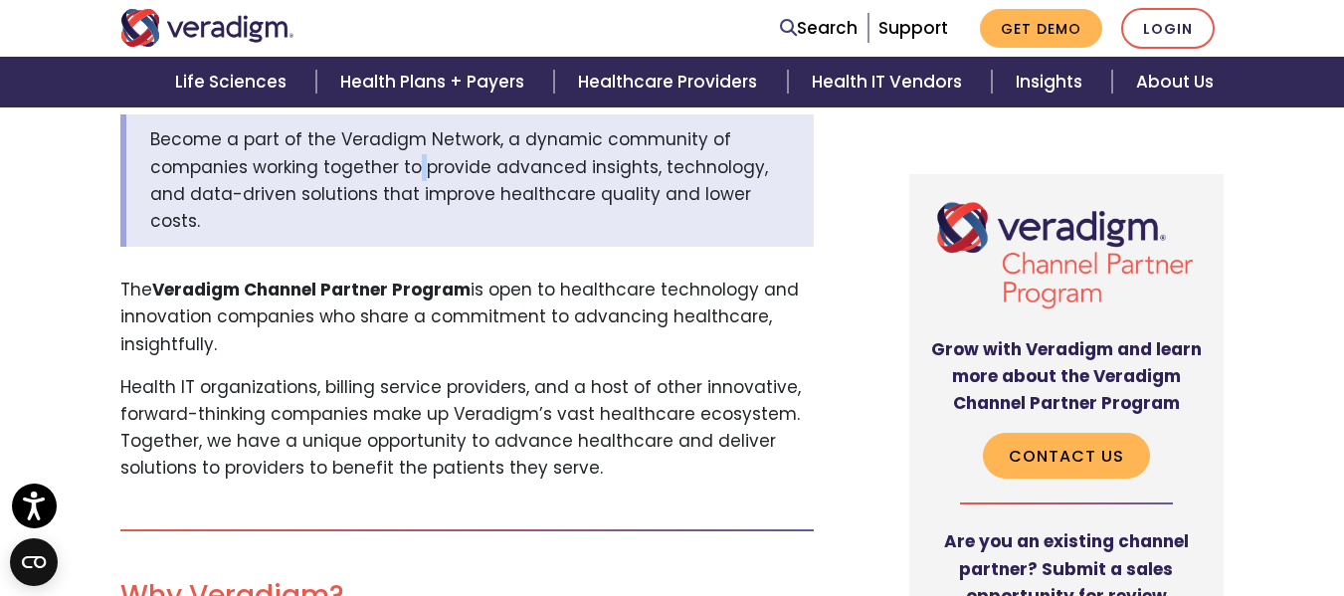
click at [424, 165] on span "Become a part of the Veradigm Network, a dynamic community of companies working…" at bounding box center [459, 179] width 618 height 105
click at [414, 166] on span "Become a part of the Veradigm Network, a dynamic community of companies working…" at bounding box center [459, 179] width 618 height 105
click at [420, 167] on span "Become a part of the Veradigm Network, a dynamic community of companies working…" at bounding box center [459, 179] width 618 height 105
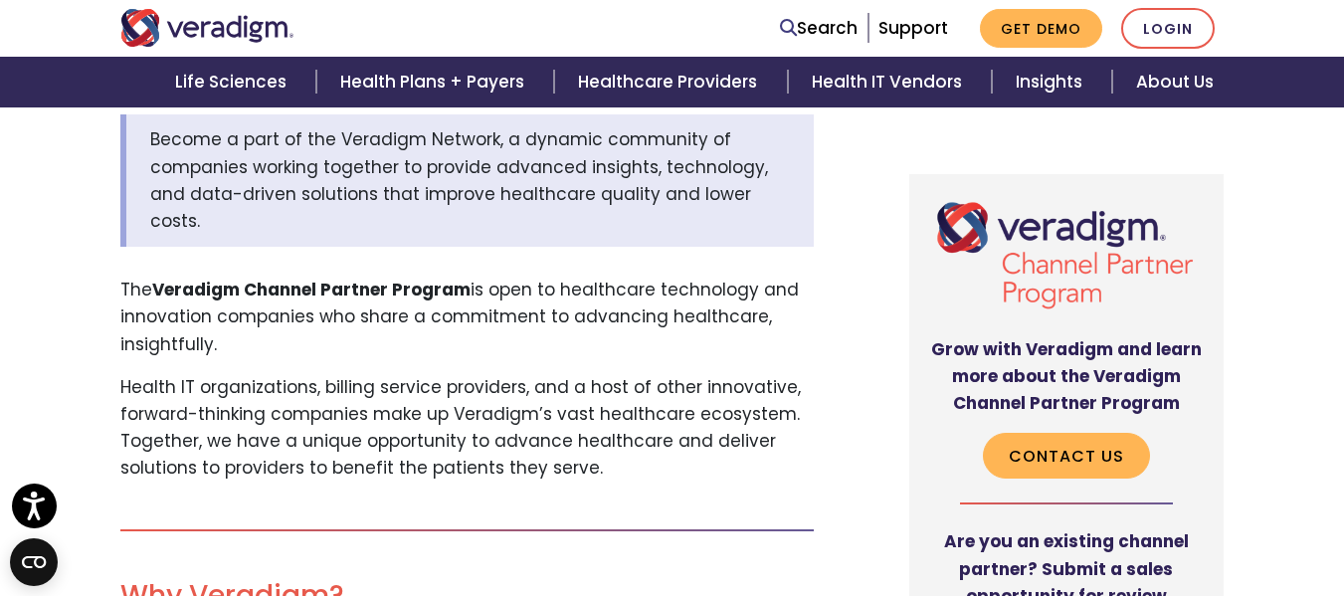
click at [420, 167] on span "Become a part of the Veradigm Network, a dynamic community of companies working…" at bounding box center [459, 179] width 618 height 105
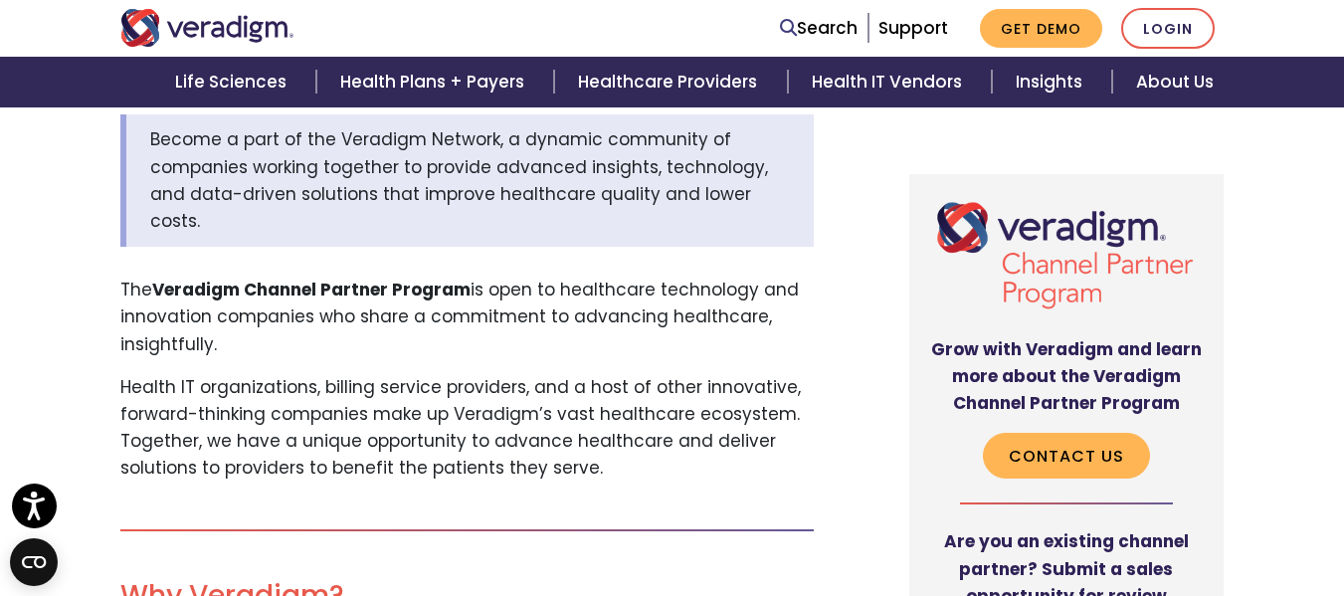
click at [420, 167] on span "Become a part of the Veradigm Network, a dynamic community of companies working…" at bounding box center [459, 179] width 618 height 105
click at [425, 167] on span "Become a part of the Veradigm Network, a dynamic community of companies working…" at bounding box center [459, 179] width 618 height 105
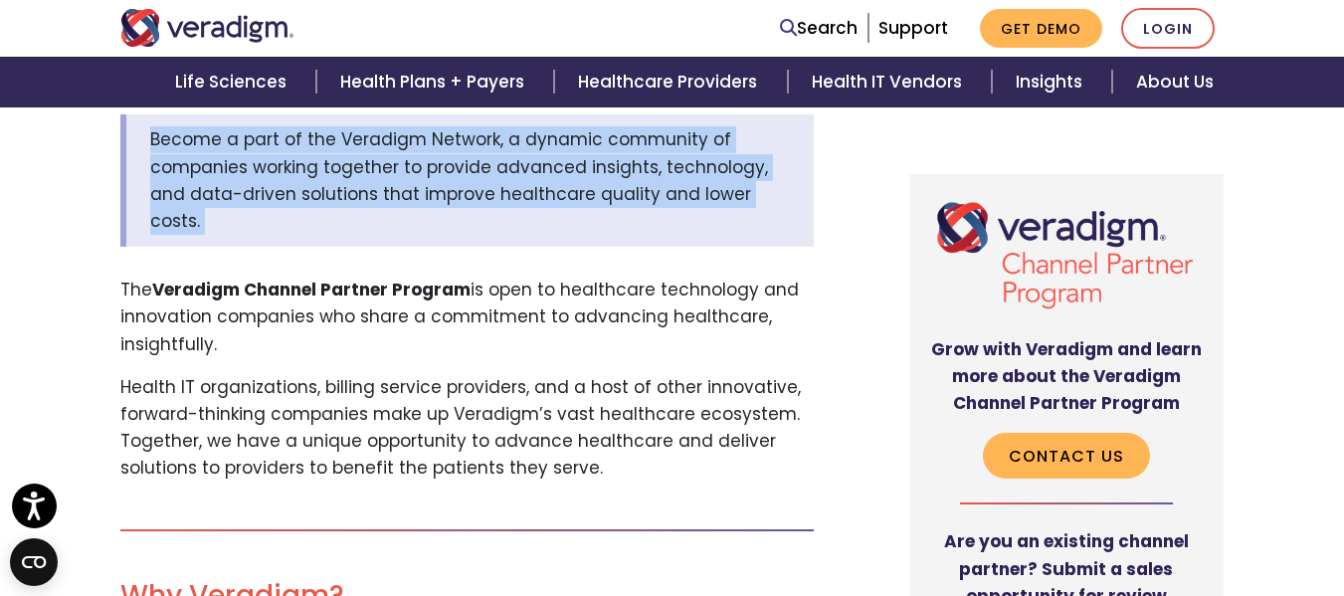
click at [425, 167] on span "Become a part of the Veradigm Network, a dynamic community of companies working…" at bounding box center [459, 179] width 618 height 105
click at [416, 168] on span "Become a part of the Veradigm Network, a dynamic community of companies working…" at bounding box center [459, 179] width 618 height 105
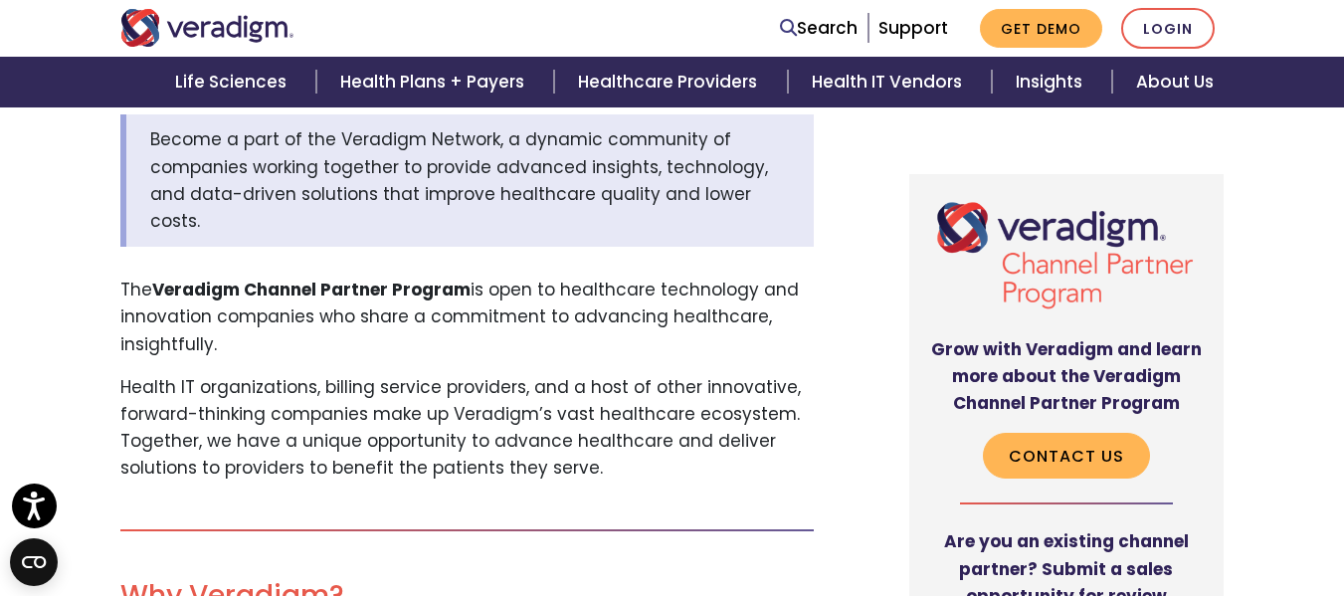
click at [427, 168] on span "Become a part of the Veradigm Network, a dynamic community of companies working…" at bounding box center [459, 179] width 618 height 105
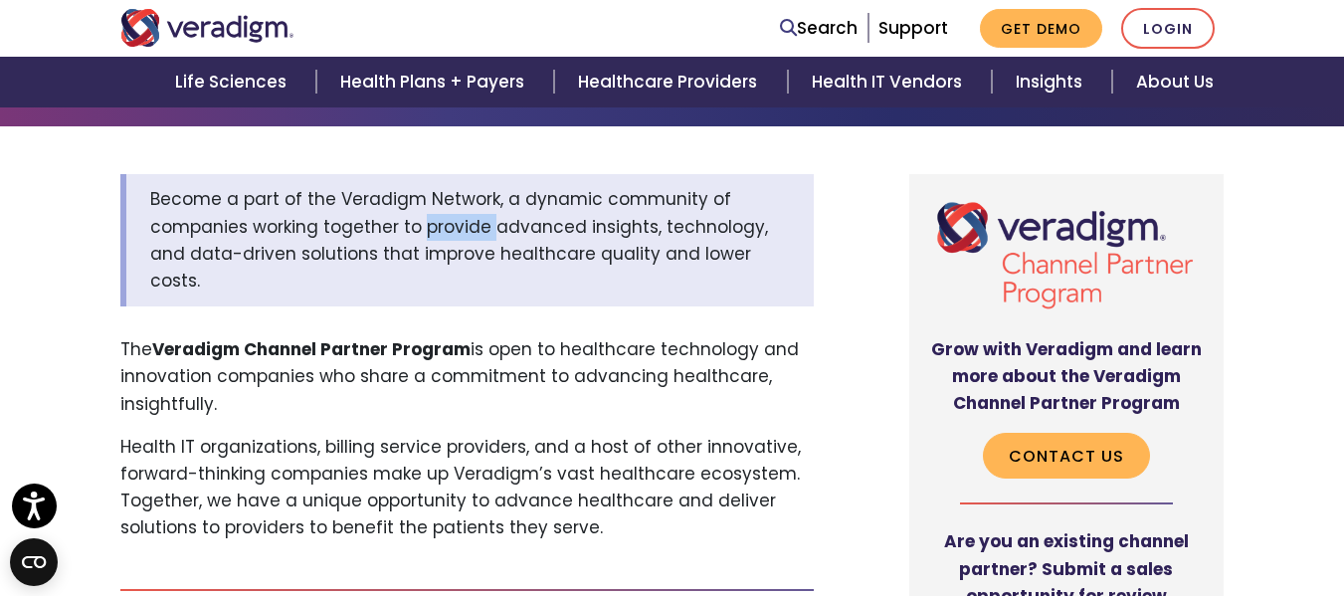
scroll to position [166, 0]
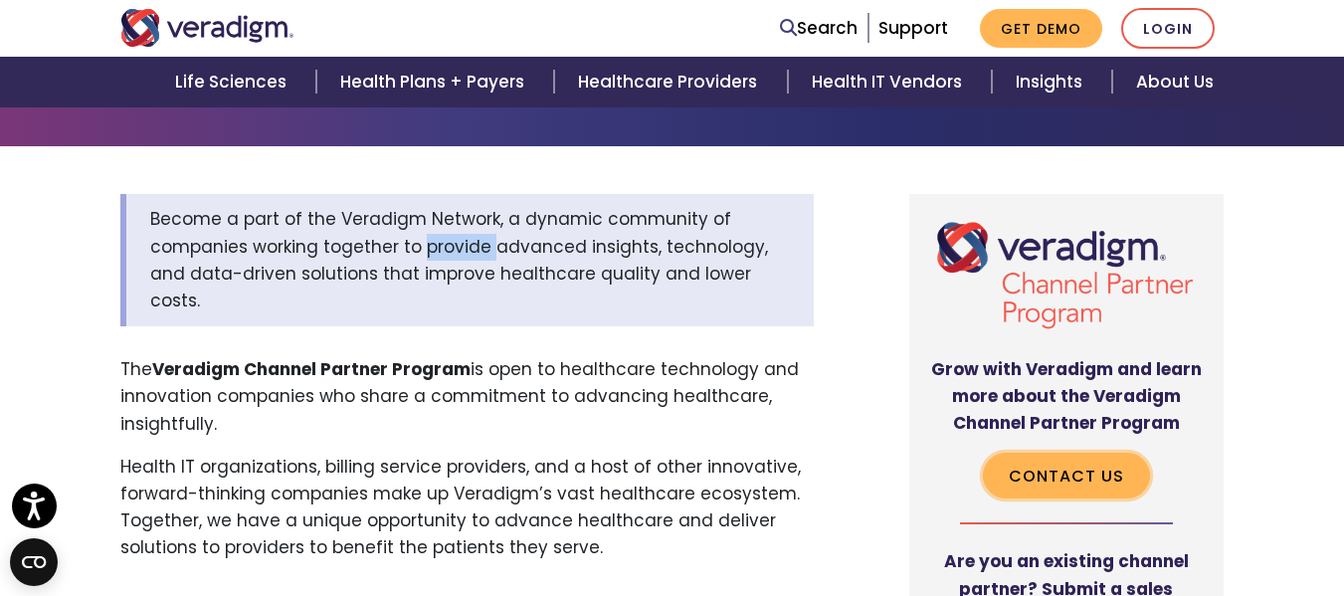
click at [1084, 486] on link "Contact Us" at bounding box center [1066, 476] width 167 height 46
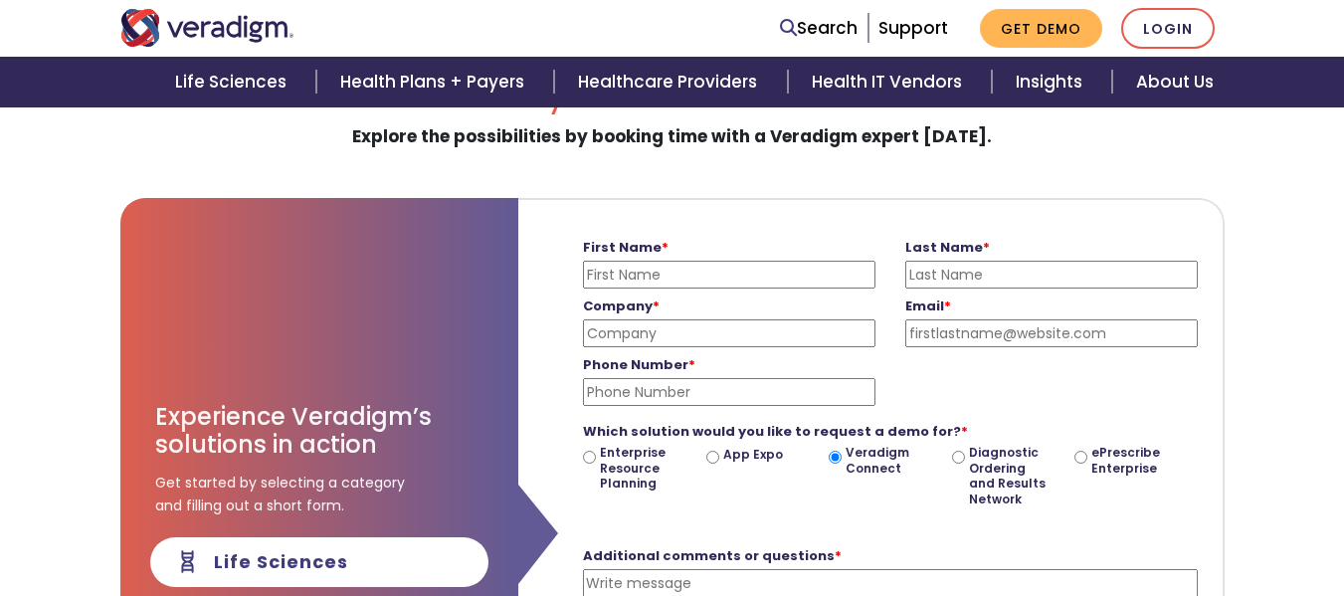
click at [671, 265] on input "First Name *" at bounding box center [729, 275] width 292 height 28
type input "Aditya"
type input "[PERSON_NAME]"
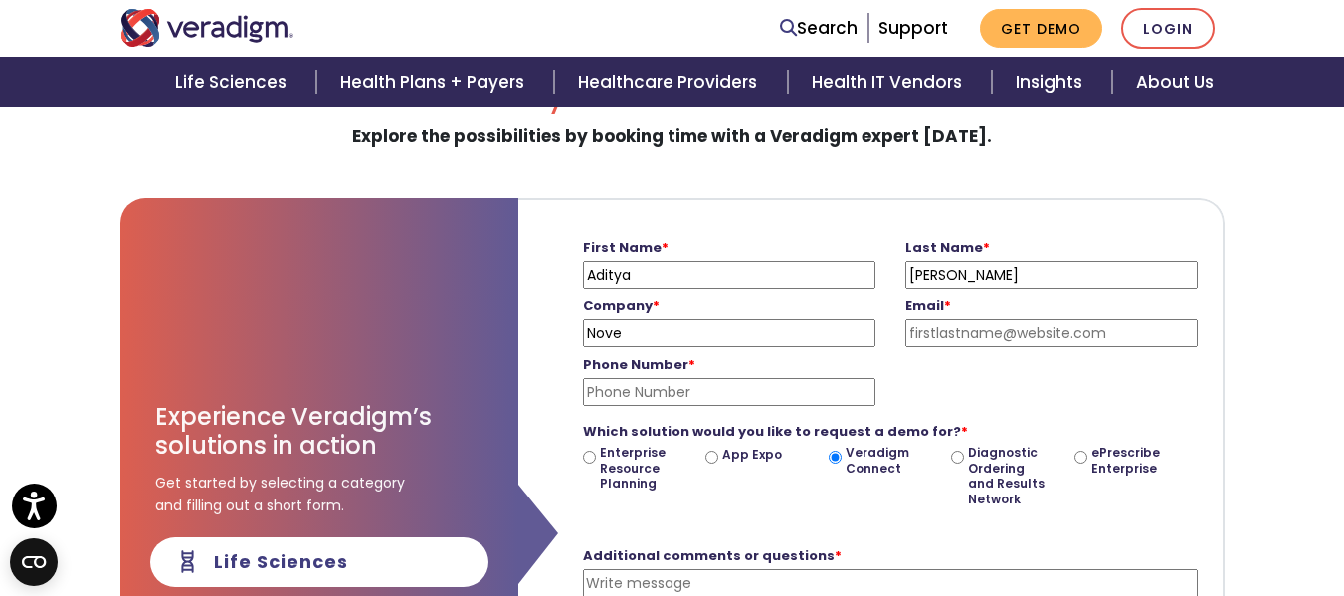
type input "NovelVox NA Inc"
click at [990, 334] on input "Email *" at bounding box center [1051, 333] width 292 height 28
type input "mpl@novelvox.com"
click at [753, 400] on input "Phone Number *" at bounding box center [729, 392] width 292 height 28
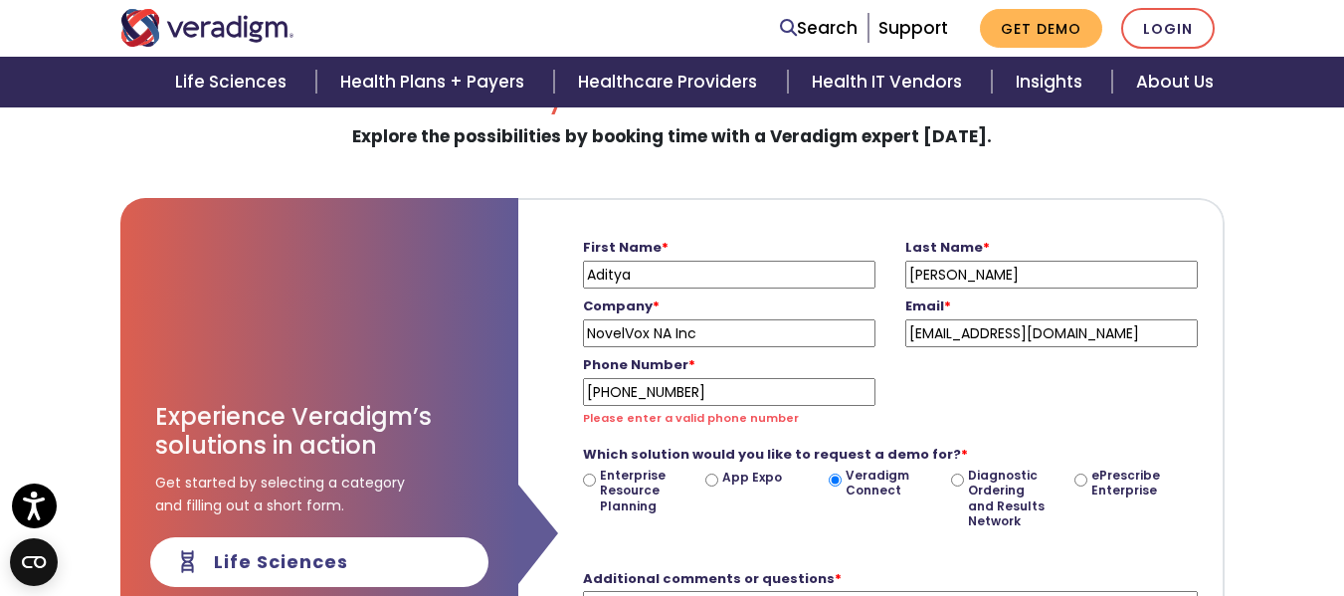
click at [602, 391] on input "+1-929-202-5181" at bounding box center [729, 392] width 292 height 28
click at [632, 395] on input "+1929-202-5181" at bounding box center [729, 392] width 292 height 28
click at [661, 393] on input "+1929202-5181" at bounding box center [729, 392] width 292 height 28
click at [590, 390] on input "+19292025181" at bounding box center [729, 392] width 292 height 28
click at [603, 390] on input "+19292025181" at bounding box center [729, 392] width 292 height 28
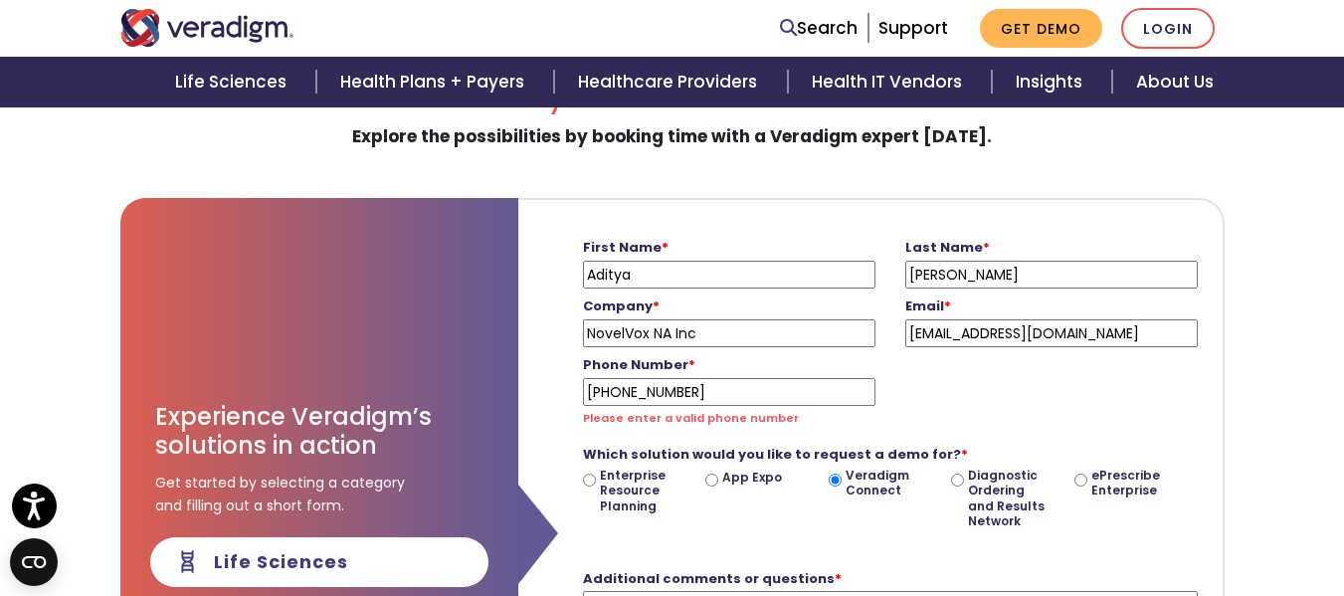
click at [592, 392] on input "+19292025181" at bounding box center [729, 392] width 292 height 28
type input "19292025181"
click at [975, 404] on div "Phone Number * 19292025181 Please enter a valid phone number" at bounding box center [890, 388] width 645 height 82
click at [783, 391] on input "19292025181" at bounding box center [729, 392] width 292 height 28
click at [978, 377] on div "Phone Number * Please enter a valid phone number" at bounding box center [890, 388] width 645 height 82
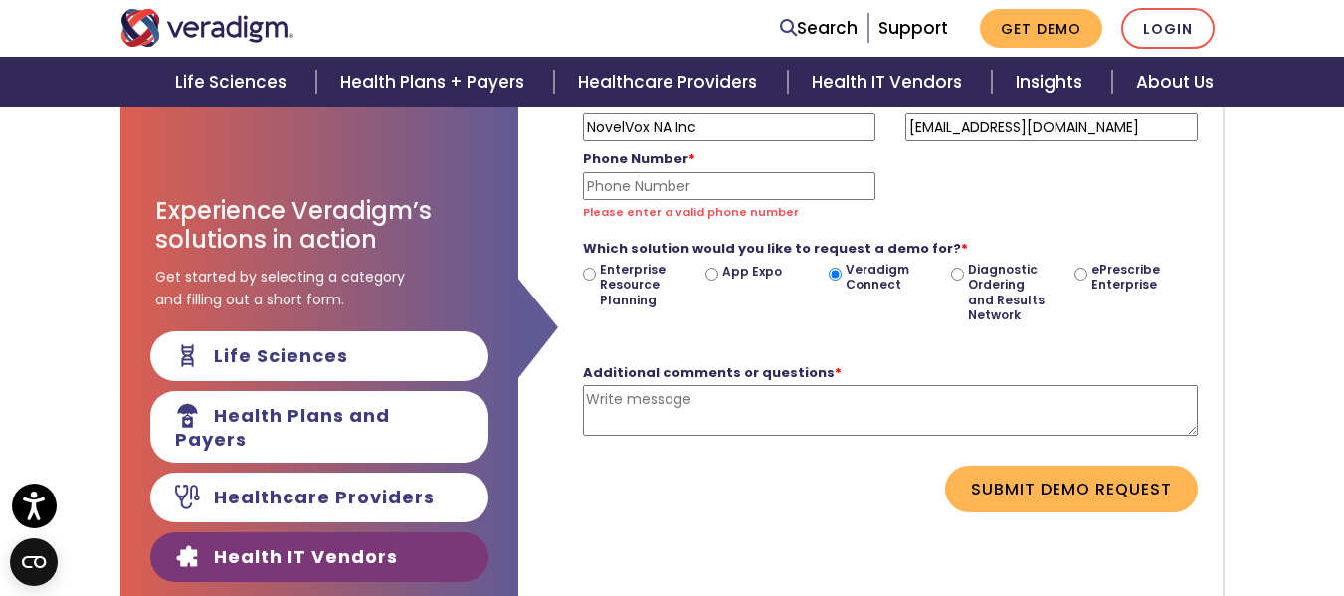
scroll to position [370, 0]
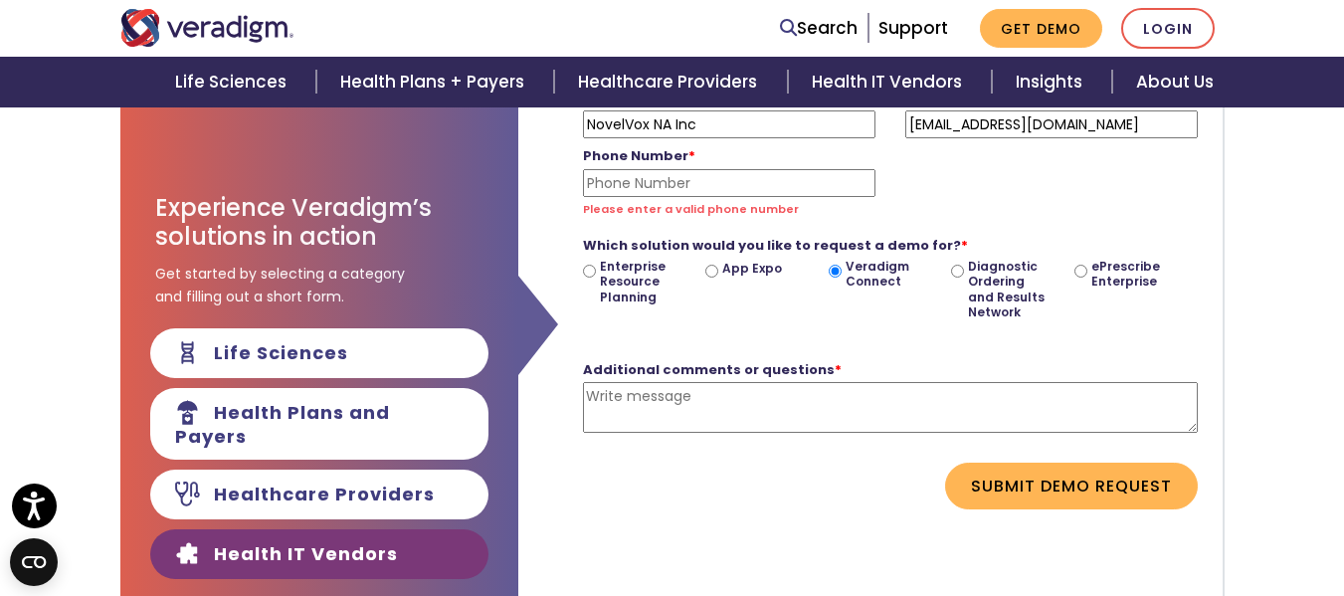
click at [765, 416] on textarea "Additional comments or questions *" at bounding box center [890, 407] width 615 height 51
click at [651, 183] on input "Phone Number *" at bounding box center [729, 183] width 292 height 28
type input "+1-929-202-5181"
click at [952, 234] on div "Which solution would you like to request a demo for? * Enterprise Resource Plan…" at bounding box center [890, 282] width 615 height 124
click at [748, 370] on strong "Additional comments or questions *" at bounding box center [712, 369] width 259 height 19
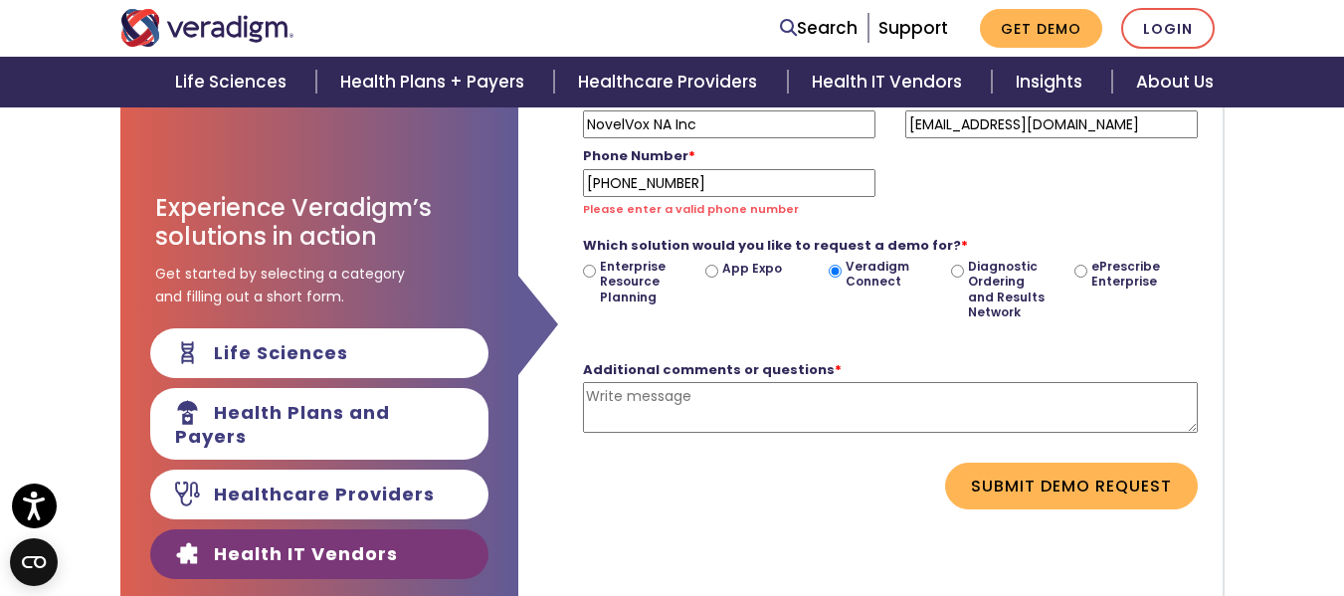
click at [748, 382] on textarea "Additional comments or questions *" at bounding box center [890, 407] width 615 height 51
click at [724, 407] on textarea "Additional comments or questions *" at bounding box center [890, 407] width 615 height 51
paste textarea "NovelVox is a leading provider of contact center solutions and integrations, an…"
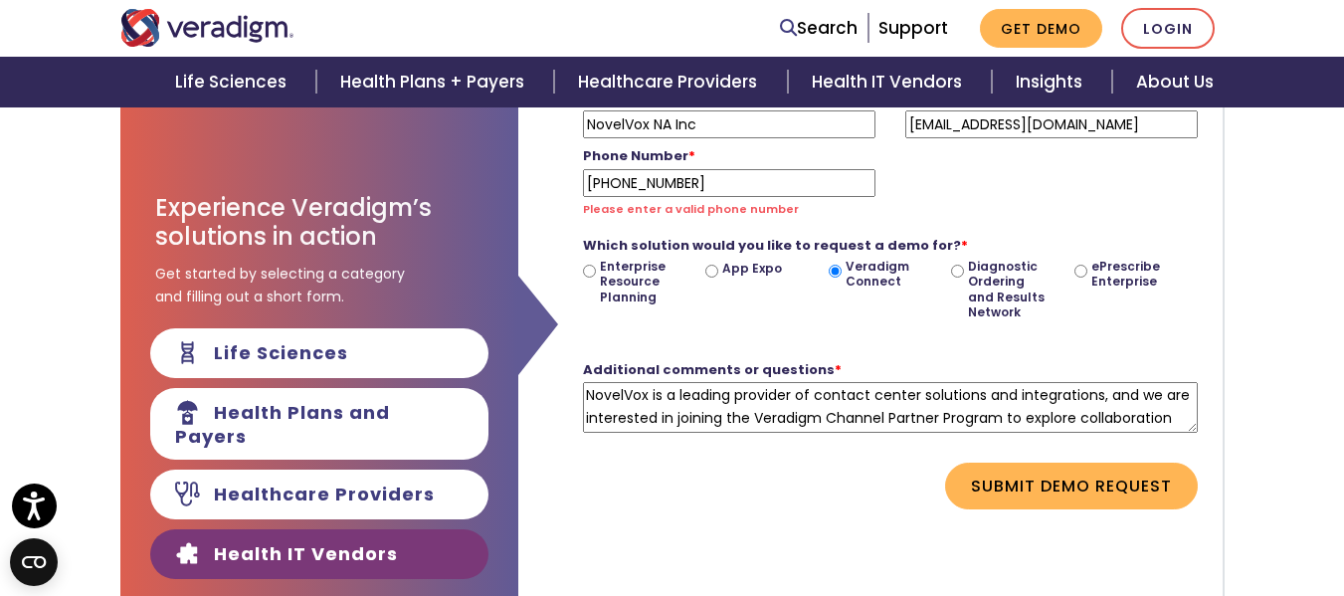
scroll to position [0, 0]
click at [703, 392] on textarea "NovelVox is a leading provider of contact center solutions and integrations, an…" at bounding box center [890, 407] width 615 height 51
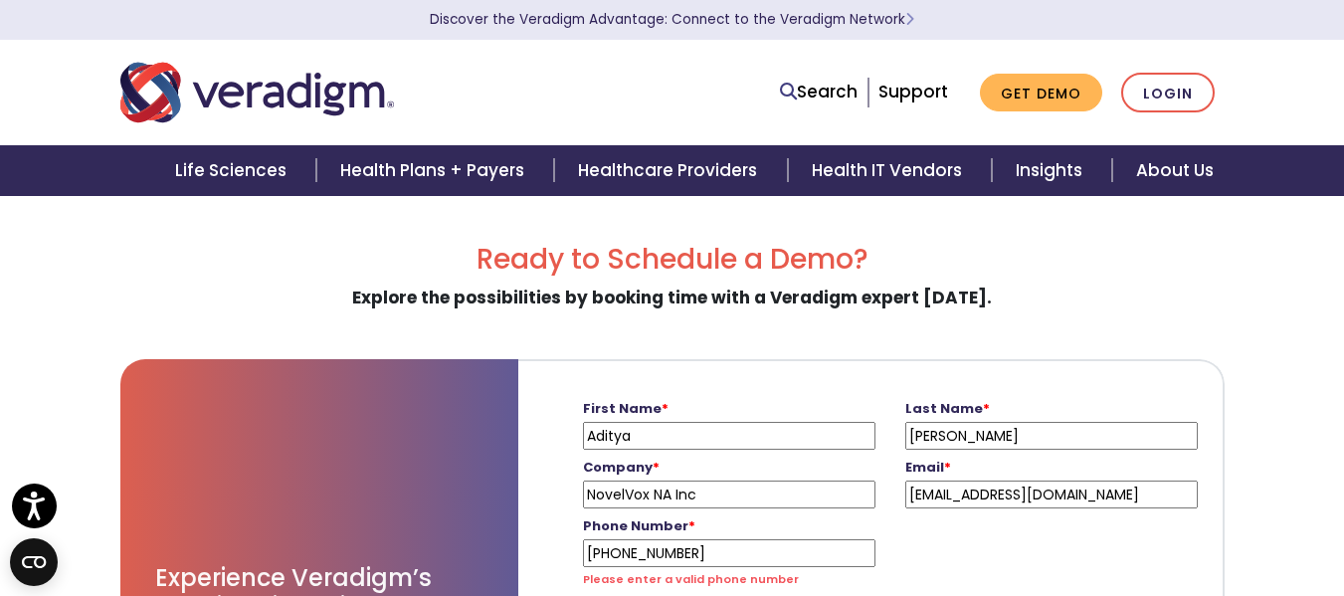
type textarea "NovelVox is a leading provider of contact center solutions and integrations, an…"
